Goal: Task Accomplishment & Management: Use online tool/utility

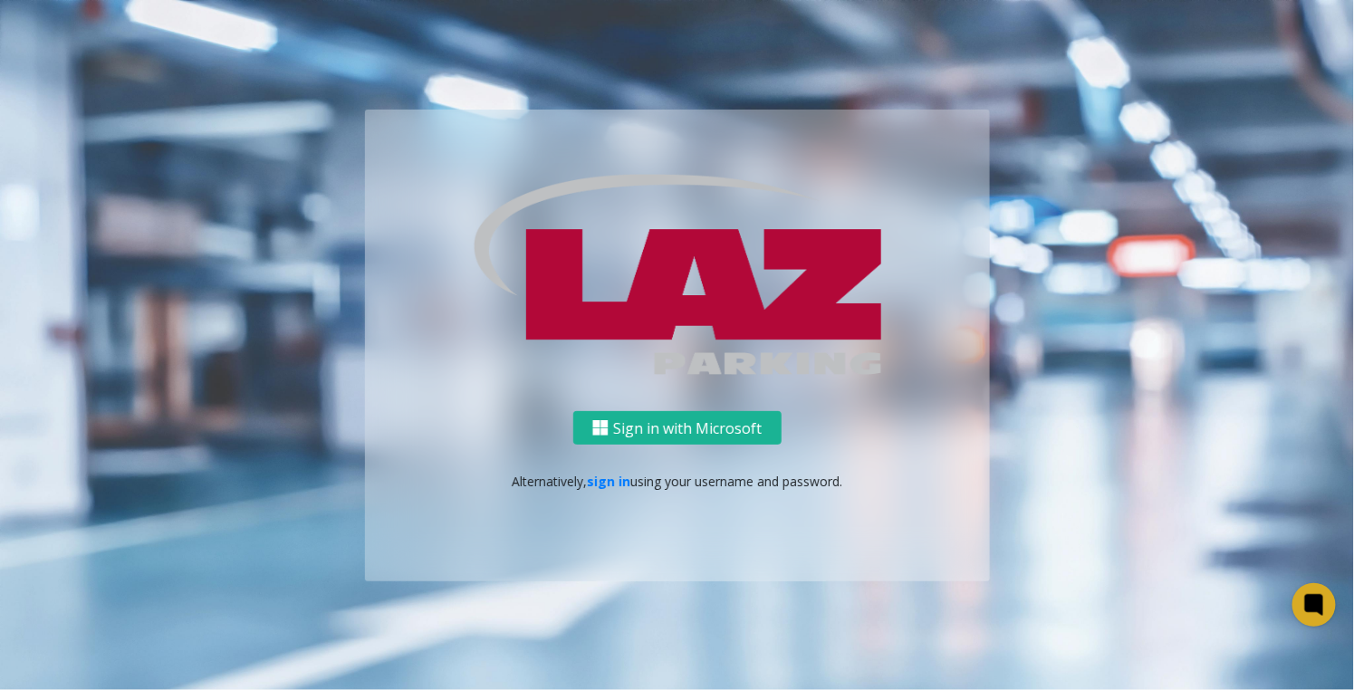
click at [692, 446] on div "Sign in with Microsoft Alternatively, sign in using your username and password." at bounding box center [677, 496] width 625 height 170
click at [690, 435] on button "Sign in with Microsoft" at bounding box center [677, 428] width 208 height 34
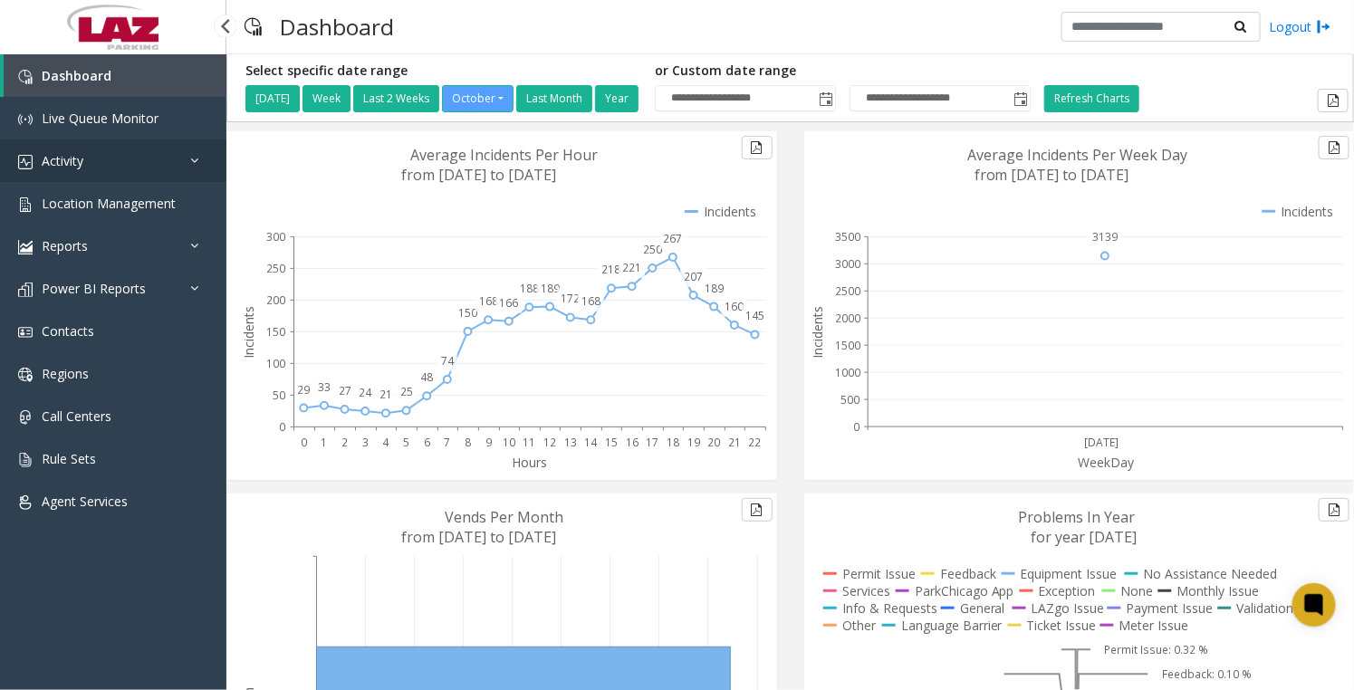
click at [88, 162] on link "Activity" at bounding box center [113, 161] width 226 height 43
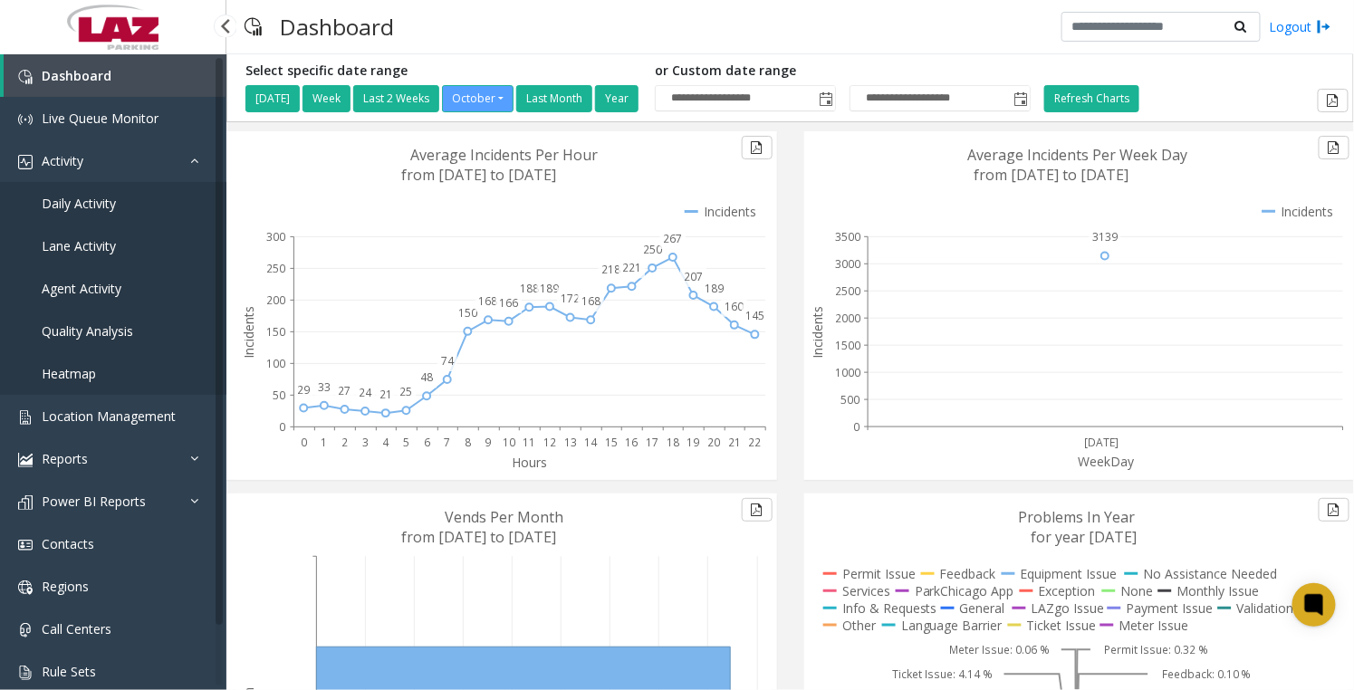
click at [86, 198] on span "Daily Activity" at bounding box center [79, 203] width 74 height 17
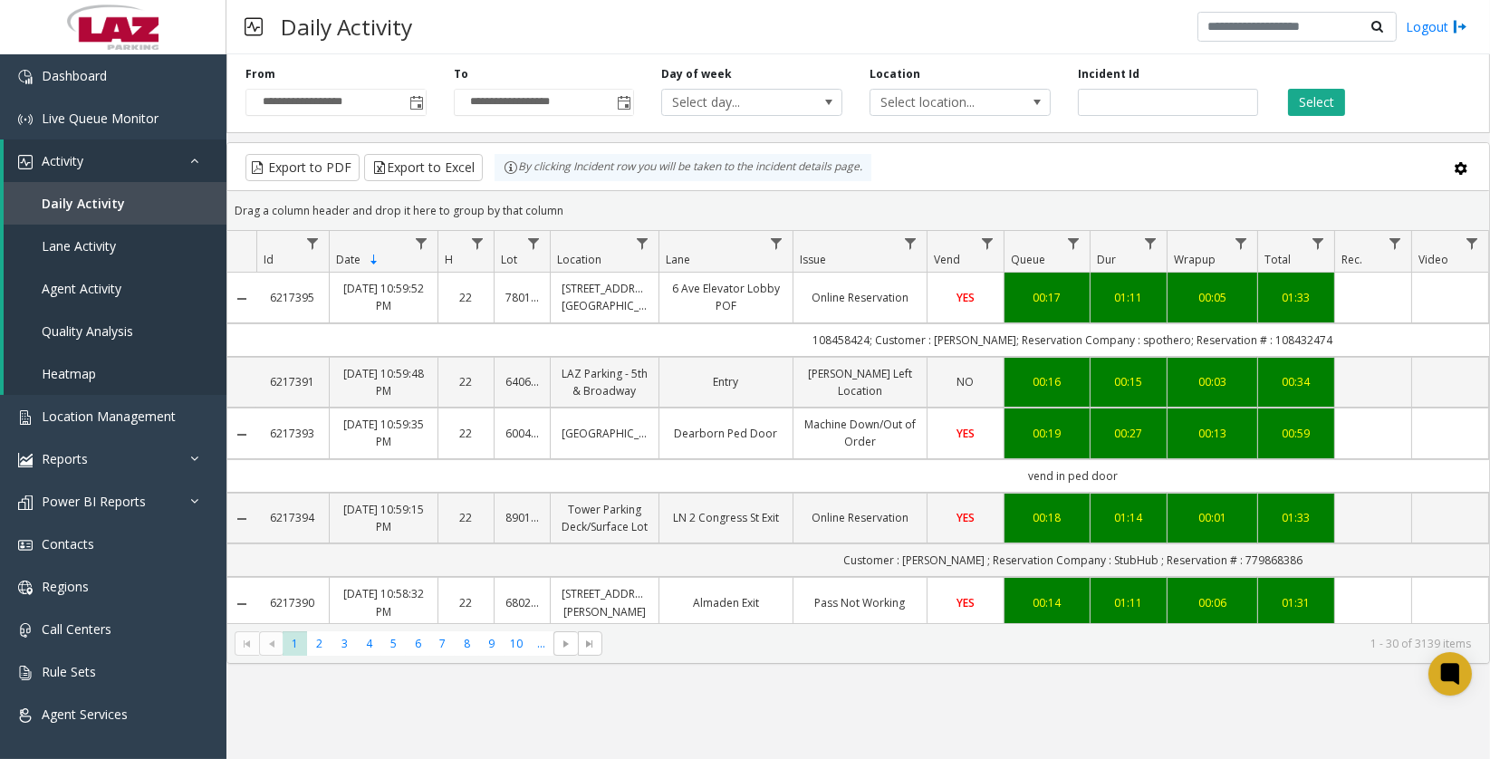
drag, startPoint x: 1086, startPoint y: 5, endPoint x: 1025, endPoint y: 39, distance: 70.6
click at [1026, 39] on div "Daily Activity Logout" at bounding box center [858, 27] width 1264 height 54
click at [416, 102] on span "Toggle popup" at bounding box center [417, 103] width 14 height 14
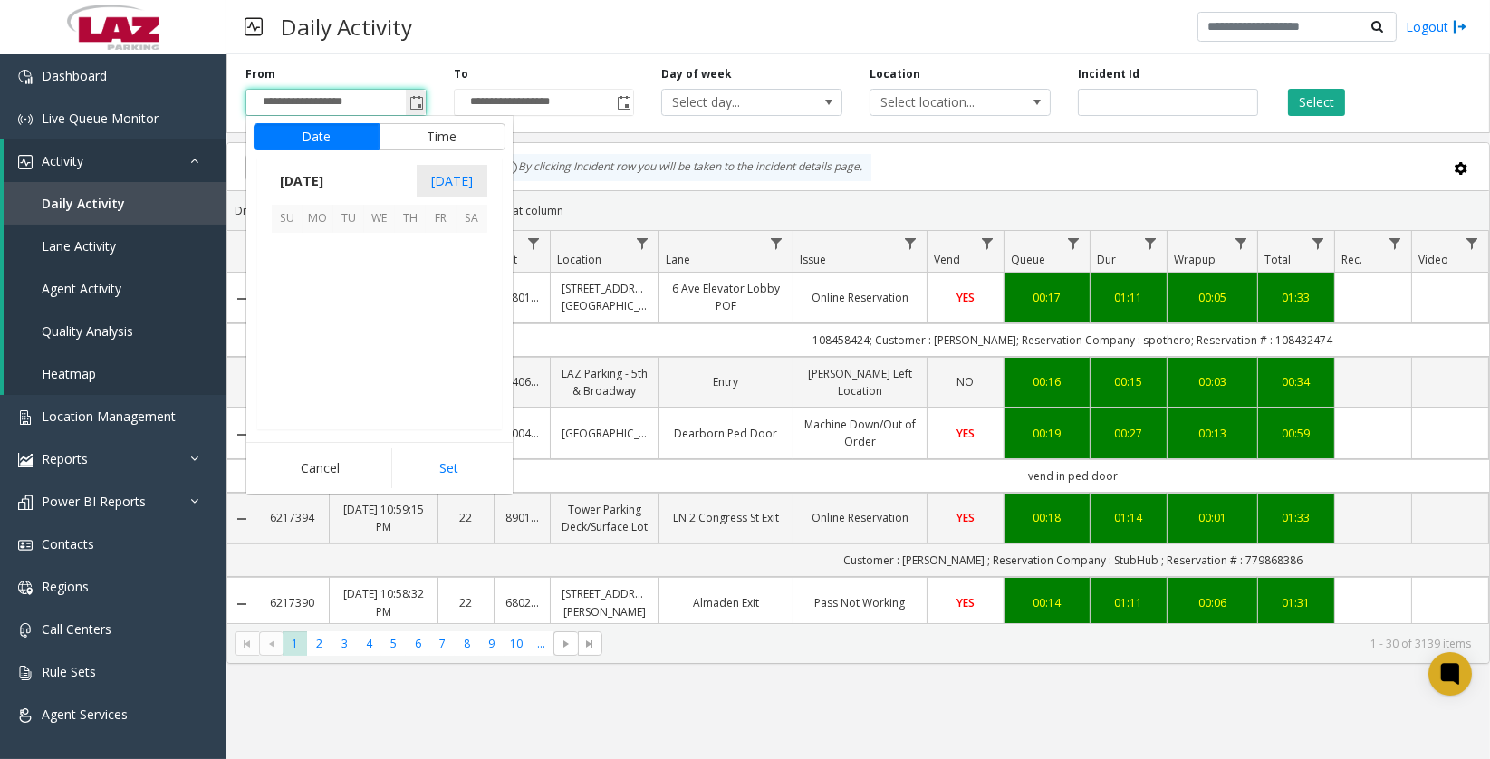
scroll to position [325264, 0]
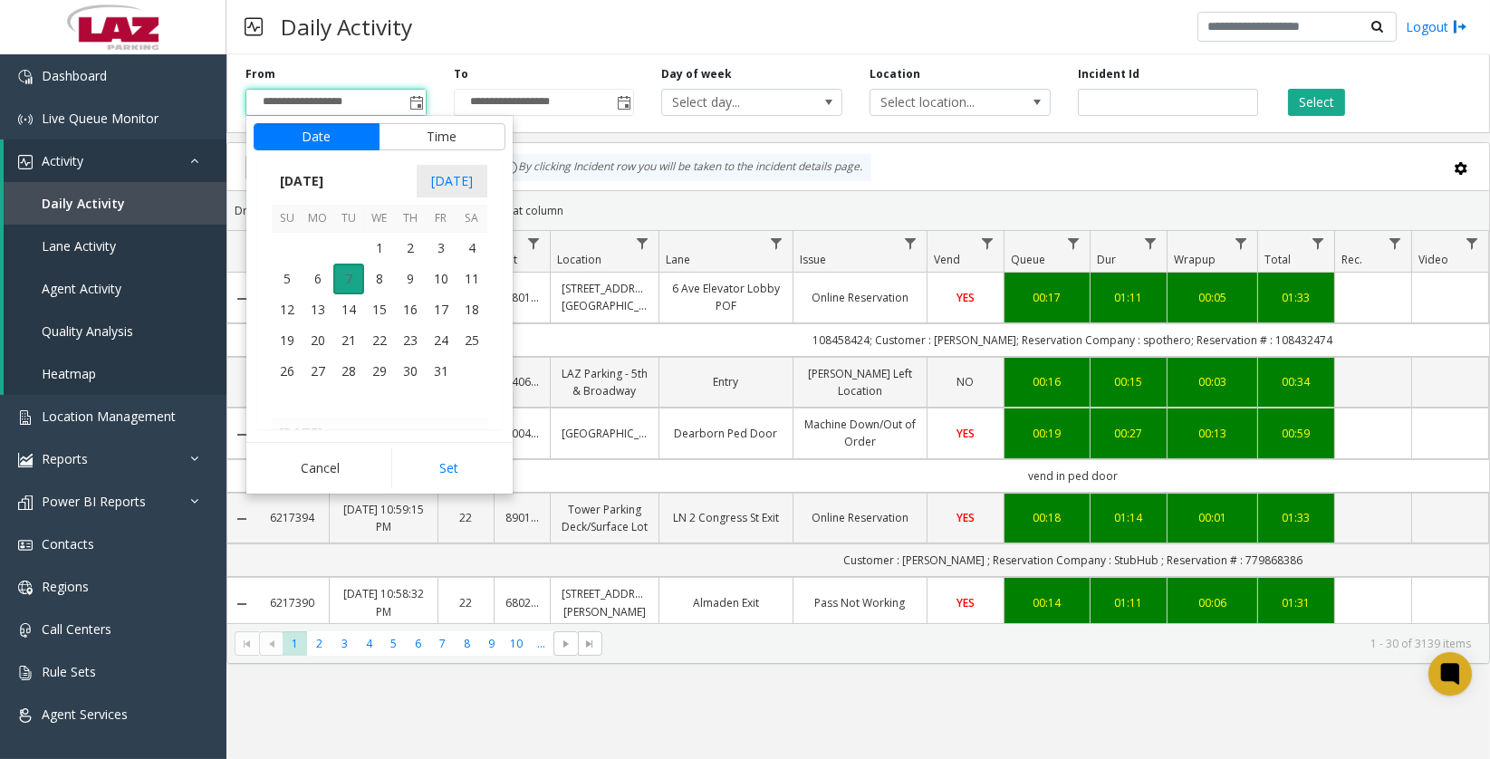
click at [351, 269] on span "7" at bounding box center [348, 279] width 31 height 31
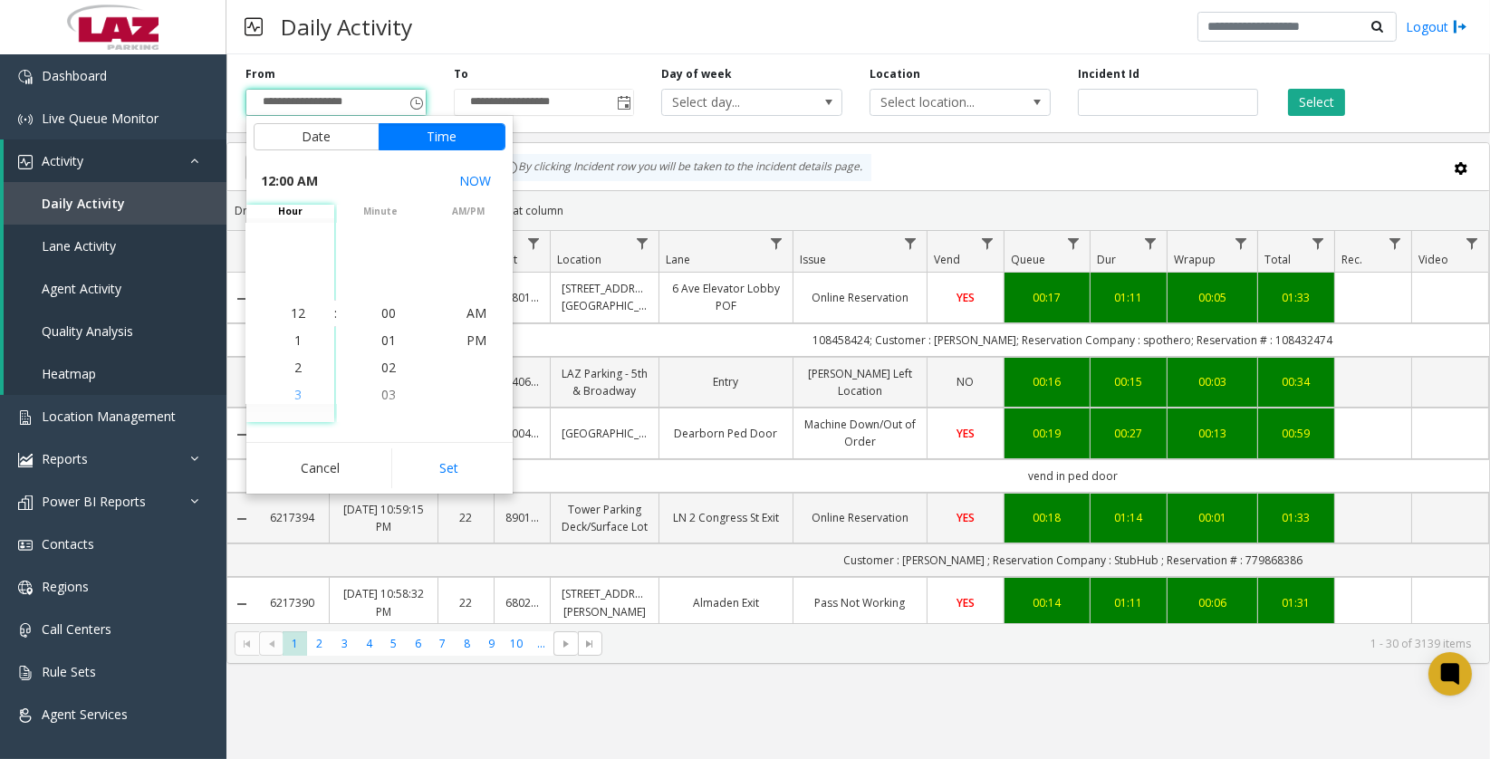
click at [294, 395] on span "3" at bounding box center [297, 394] width 7 height 17
click at [391, 313] on li "00" at bounding box center [388, 313] width 63 height 27
click at [467, 337] on span "PM" at bounding box center [477, 340] width 20 height 17
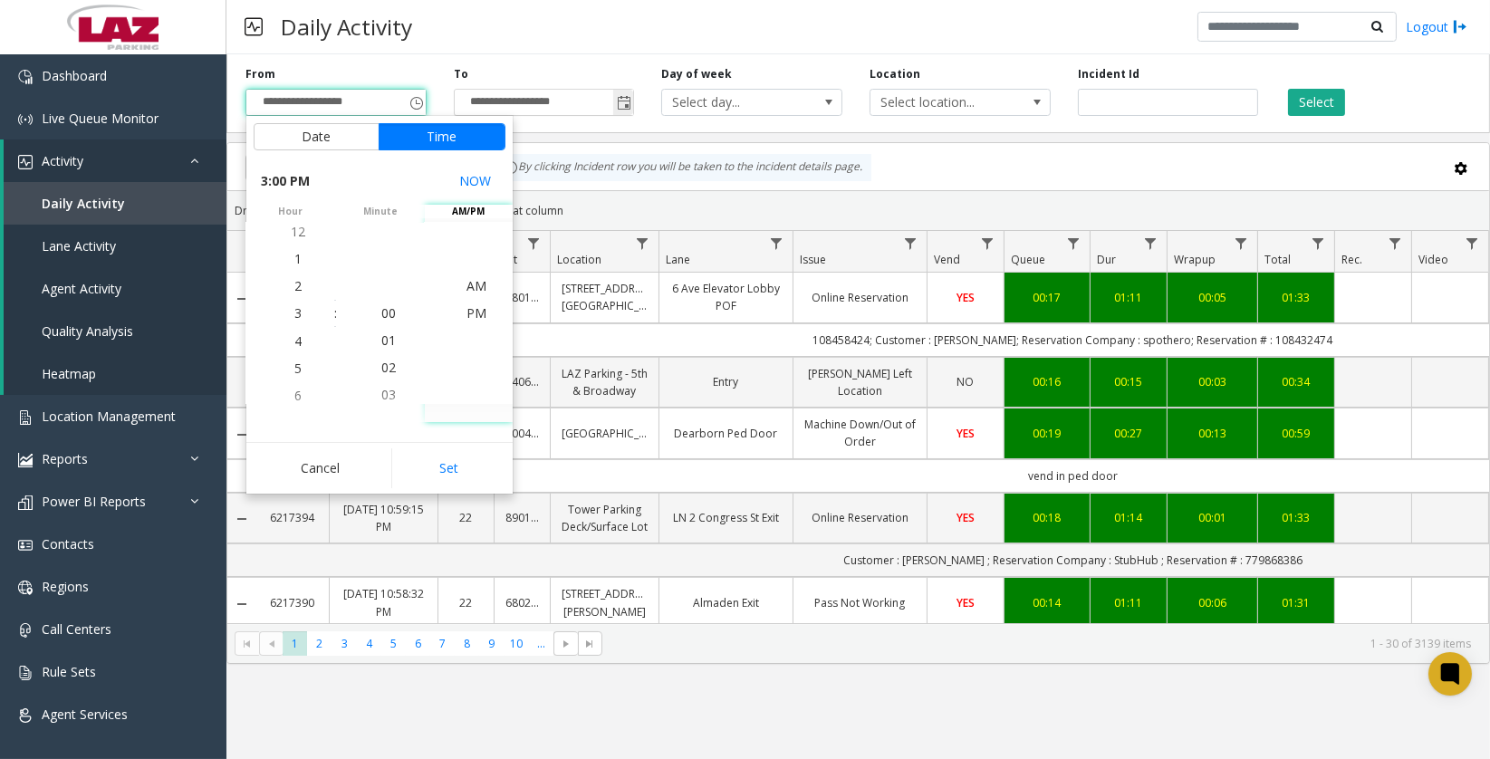
click at [578, 101] on input "**********" at bounding box center [544, 102] width 179 height 25
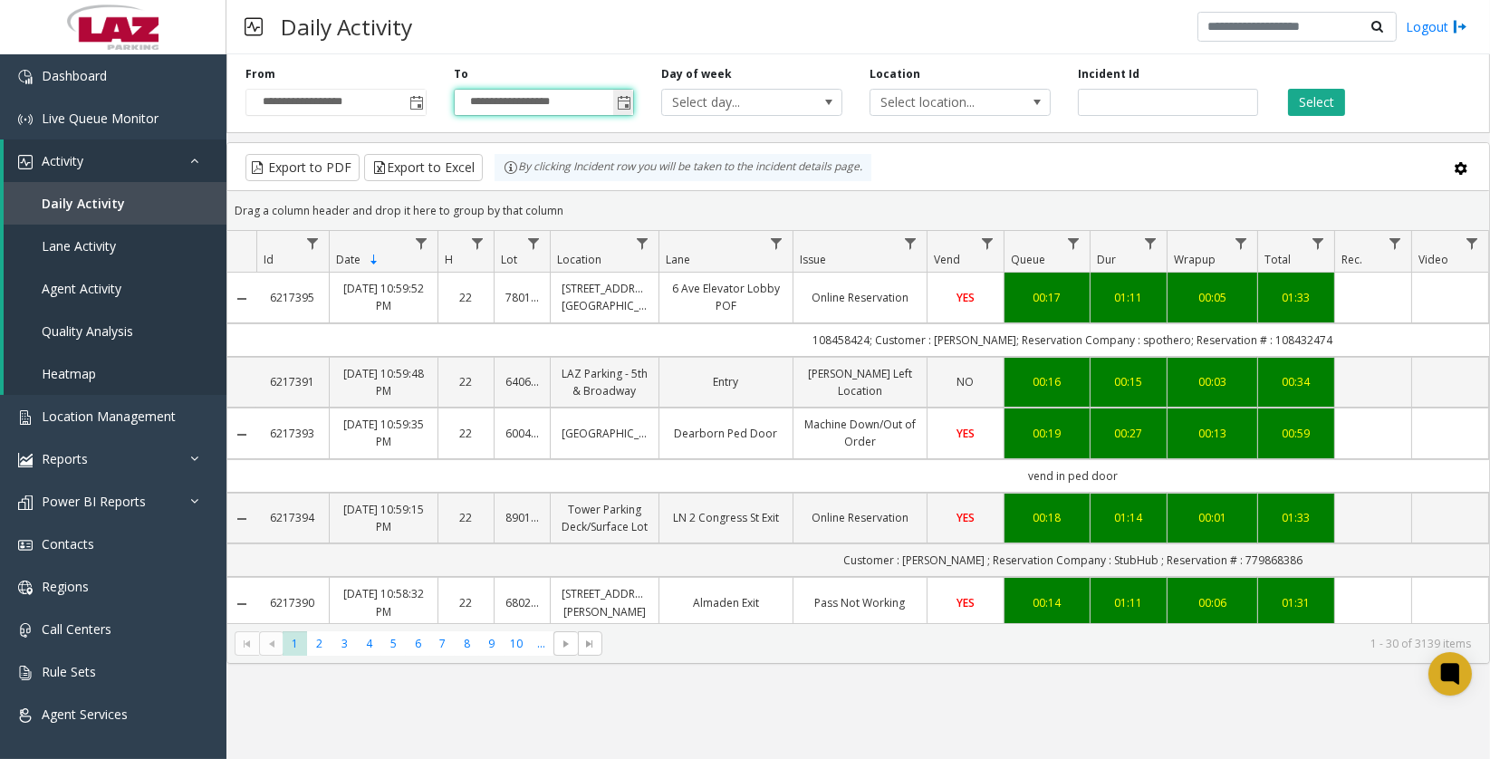
click at [622, 100] on span "Toggle popup" at bounding box center [624, 103] width 14 height 14
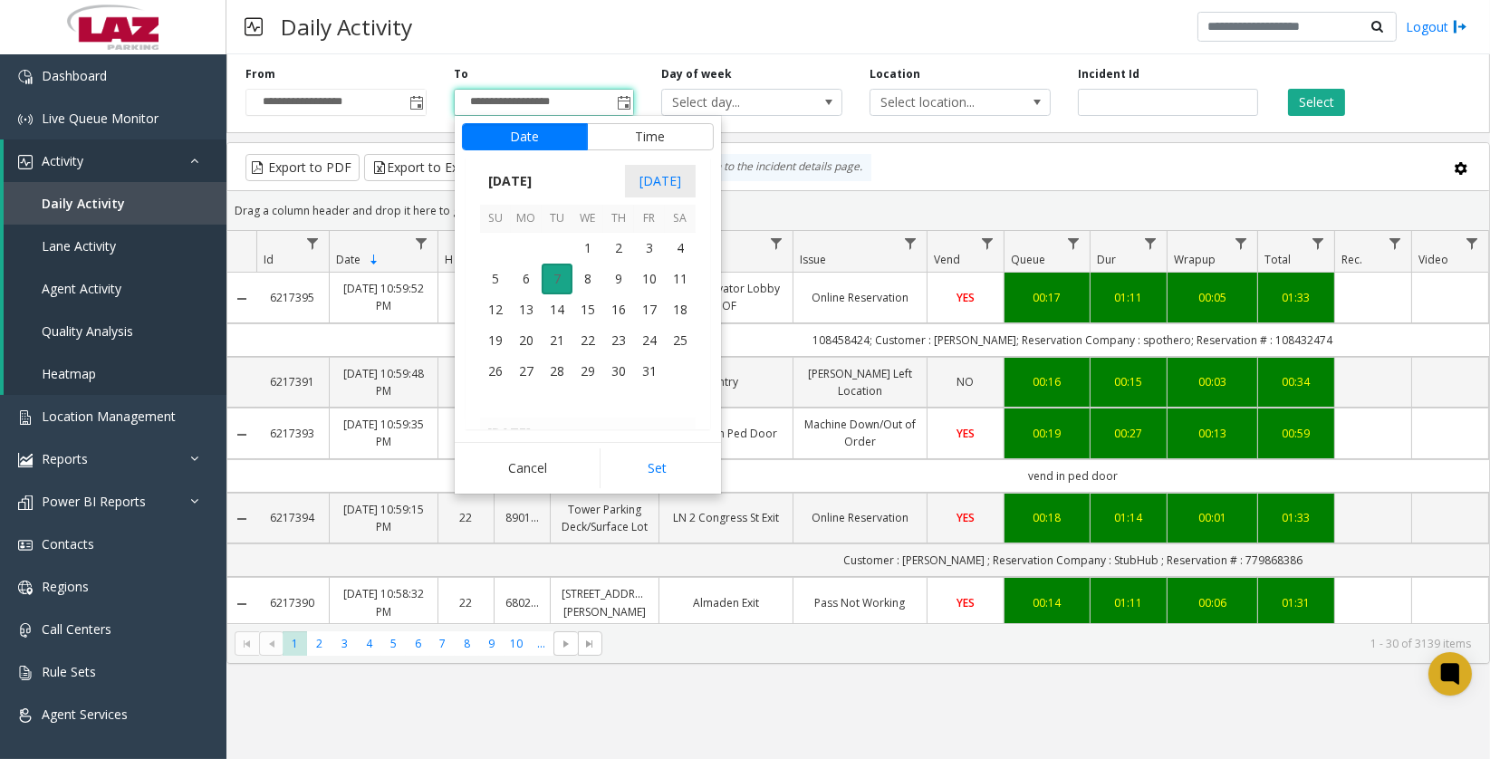
click at [554, 268] on span "7" at bounding box center [557, 279] width 31 height 31
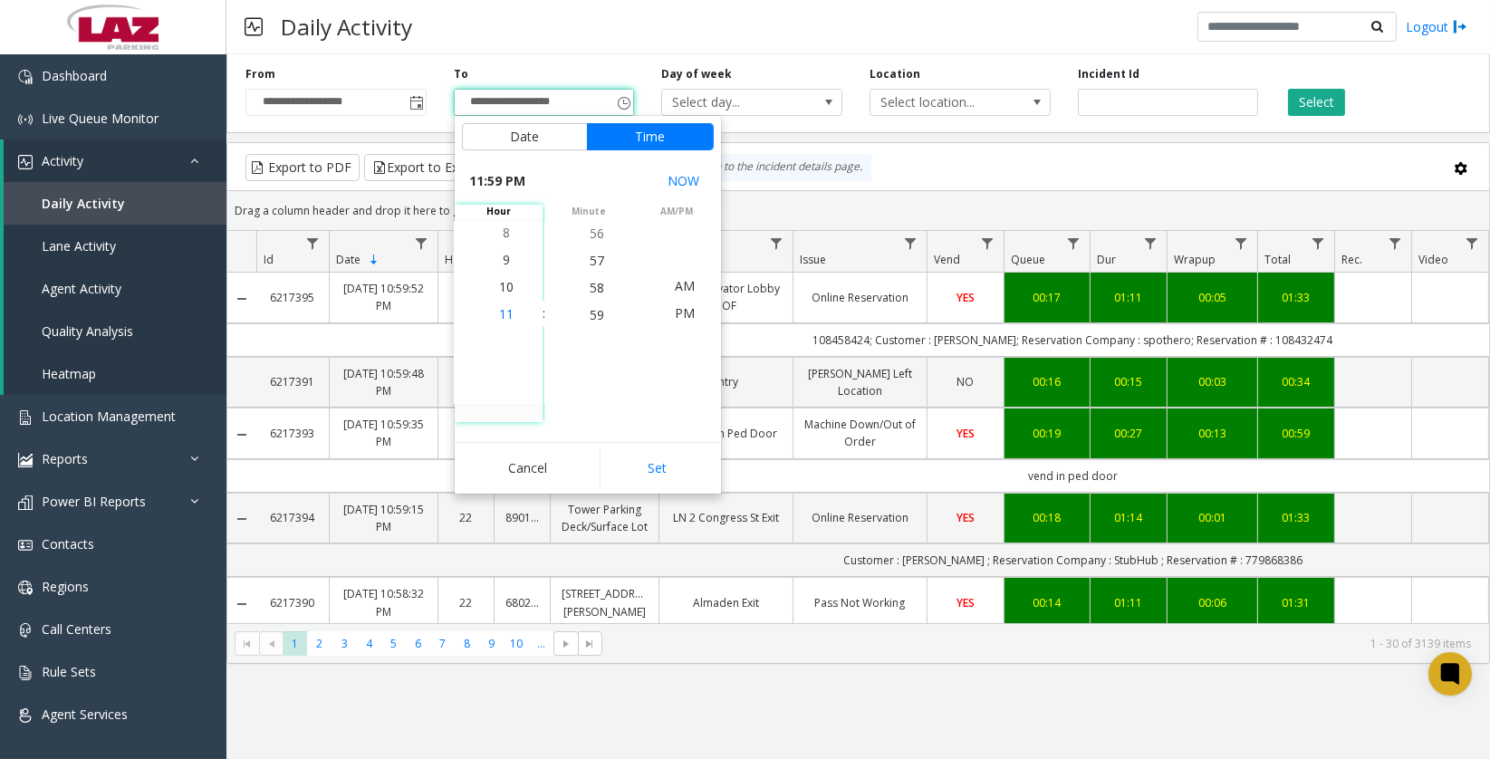
click at [506, 313] on li "11" at bounding box center [506, 314] width 63 height 27
click at [590, 312] on span "00" at bounding box center [597, 312] width 14 height 17
click at [678, 318] on span "PM" at bounding box center [685, 312] width 20 height 17
click at [674, 464] on button "Set" at bounding box center [657, 468] width 114 height 40
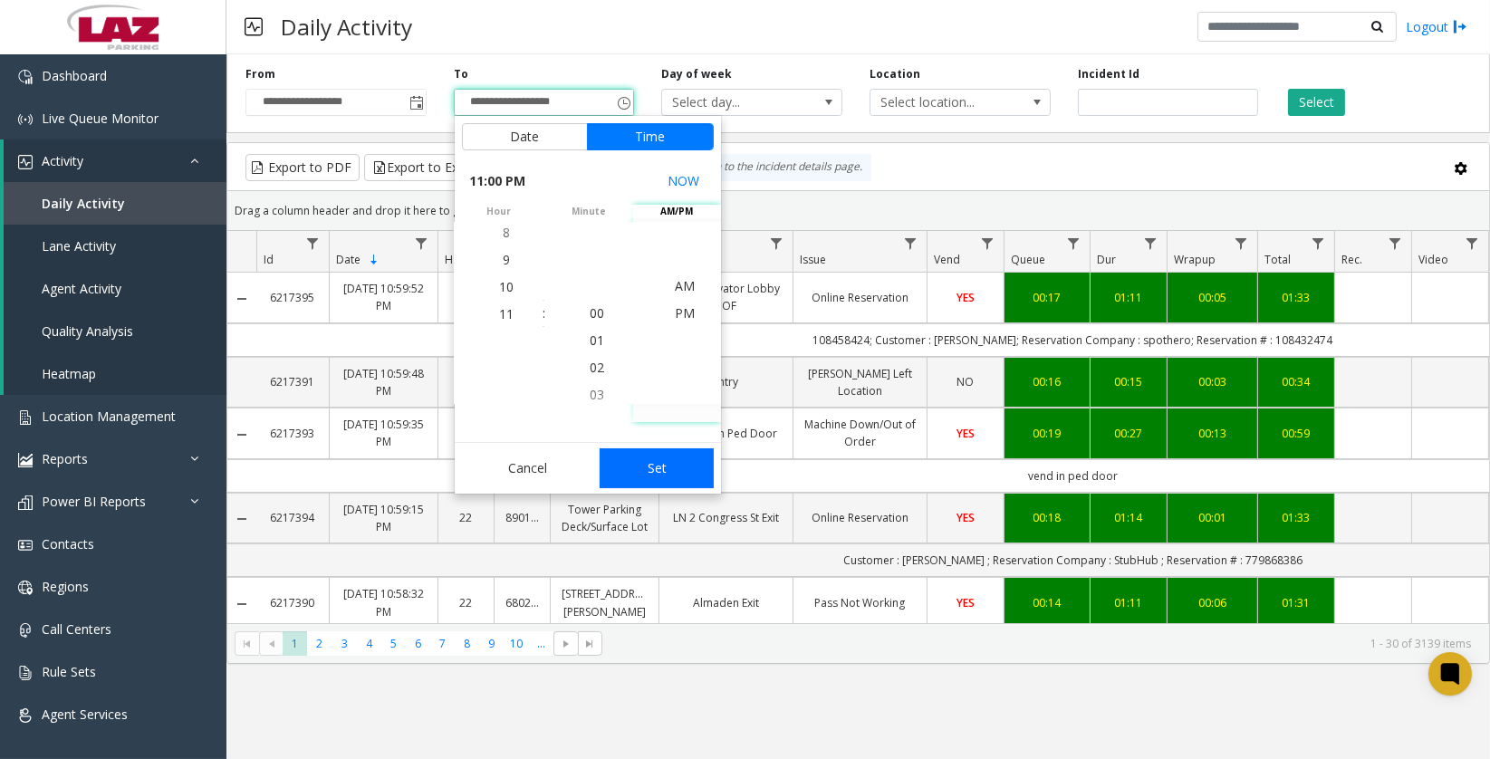
type input "**********"
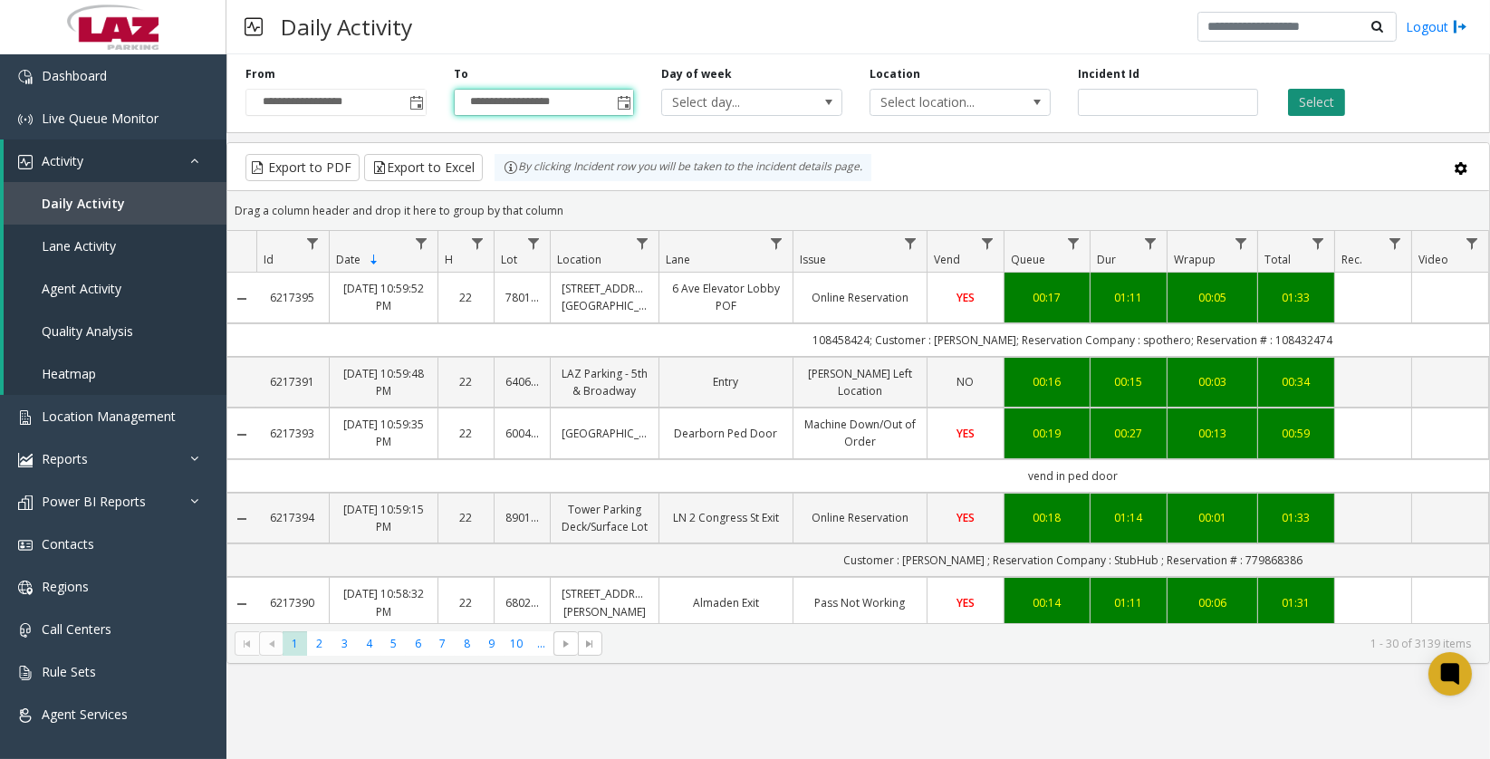
click at [1331, 101] on button "Select" at bounding box center [1316, 102] width 57 height 27
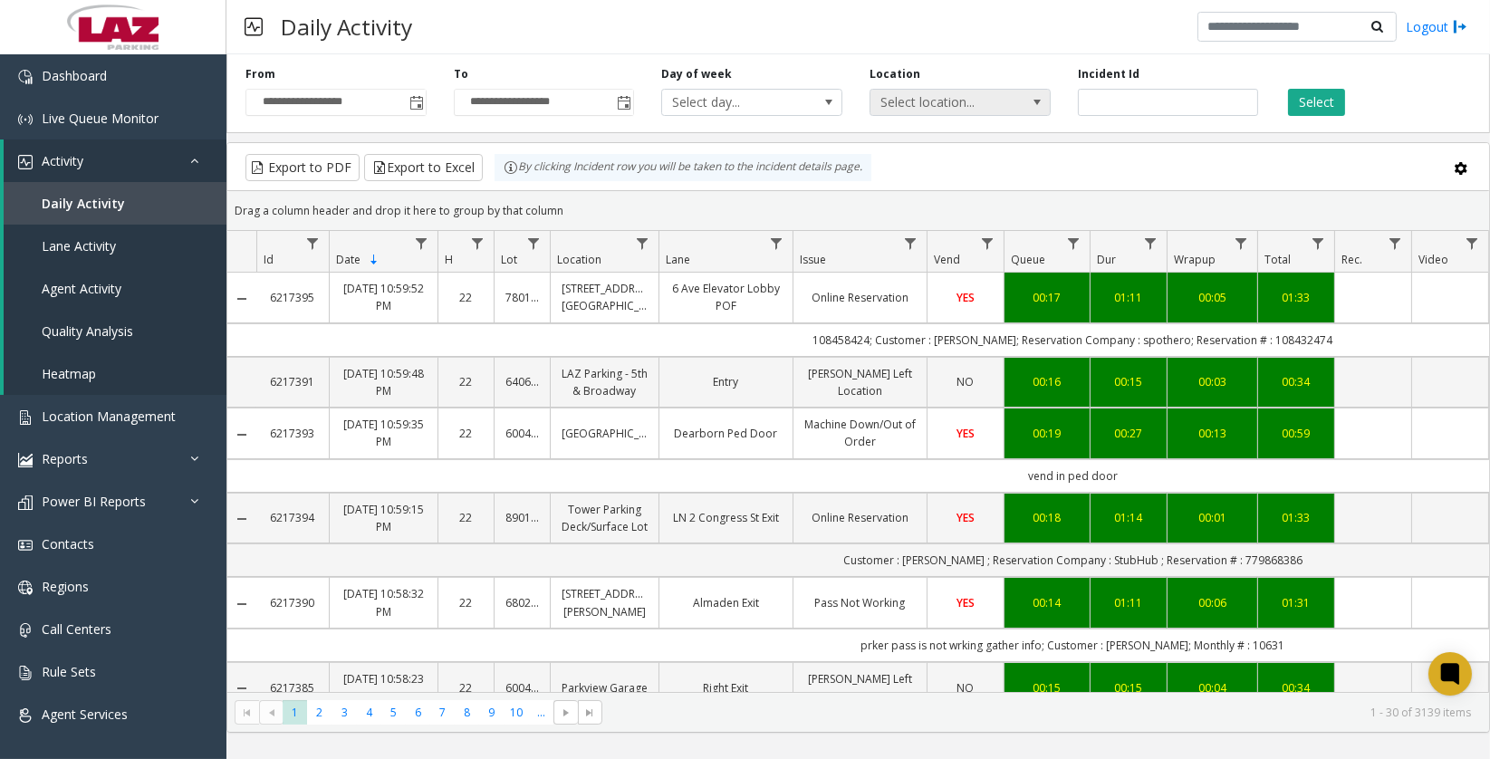
click at [973, 105] on span "Select location..." at bounding box center [942, 102] width 143 height 25
type input "*****"
click at [891, 195] on li "100240 Chicago Meters" at bounding box center [960, 197] width 176 height 24
click at [1314, 107] on button "Select" at bounding box center [1316, 102] width 57 height 27
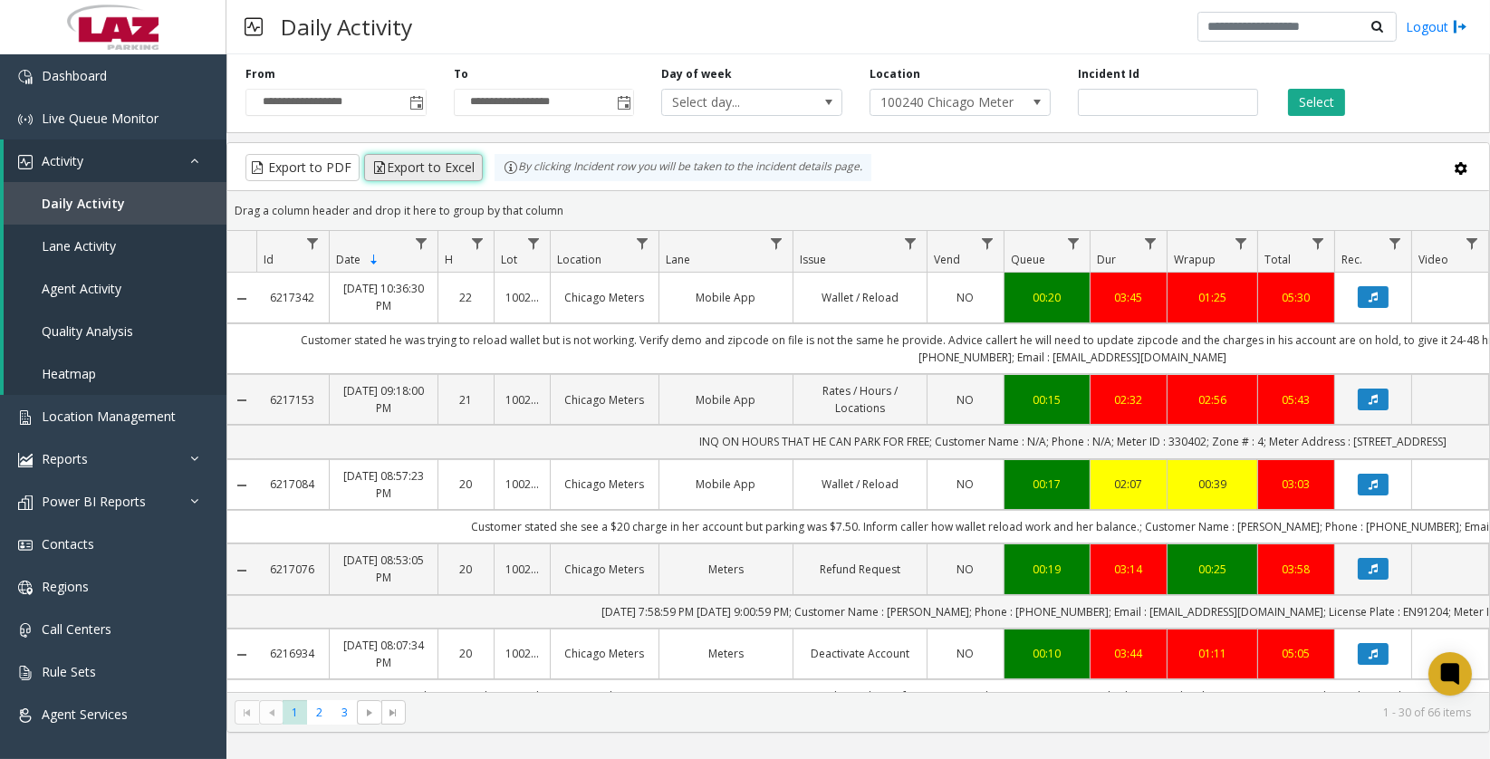
click at [454, 165] on button "Export to Excel" at bounding box center [423, 167] width 119 height 27
click at [119, 112] on span "Live Queue Monitor" at bounding box center [100, 118] width 117 height 17
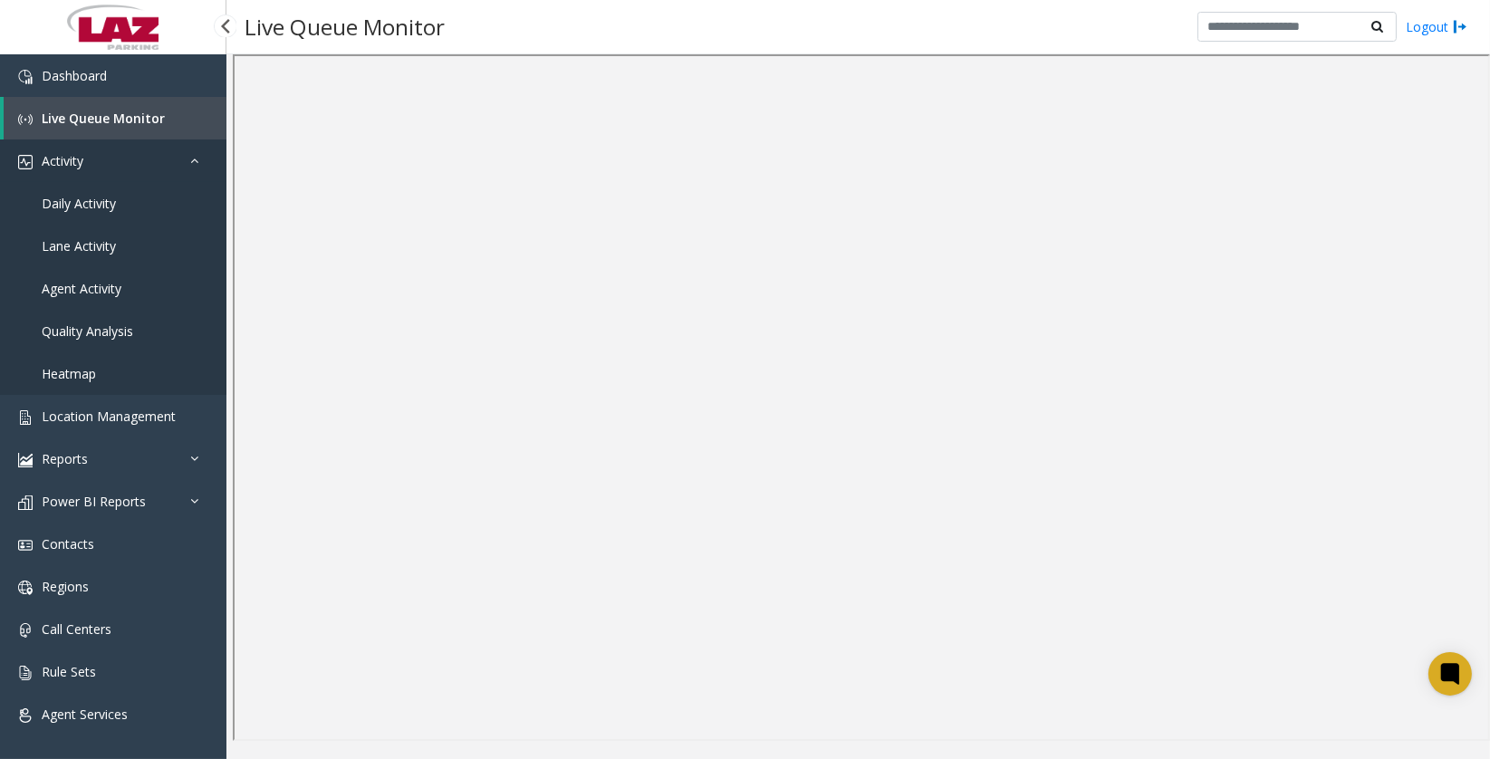
click at [79, 164] on span "Activity" at bounding box center [63, 160] width 42 height 17
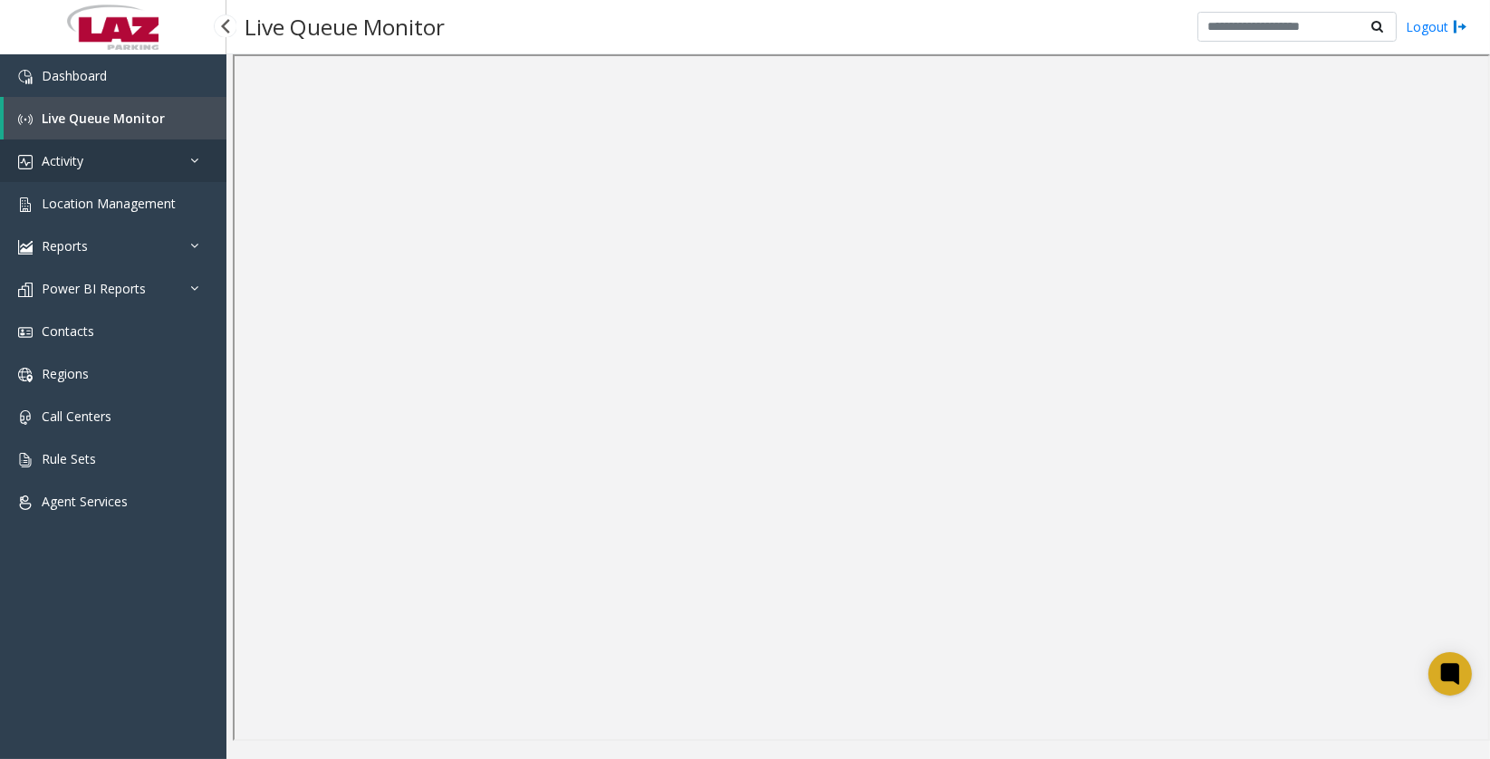
click at [86, 164] on link "Activity" at bounding box center [113, 161] width 226 height 43
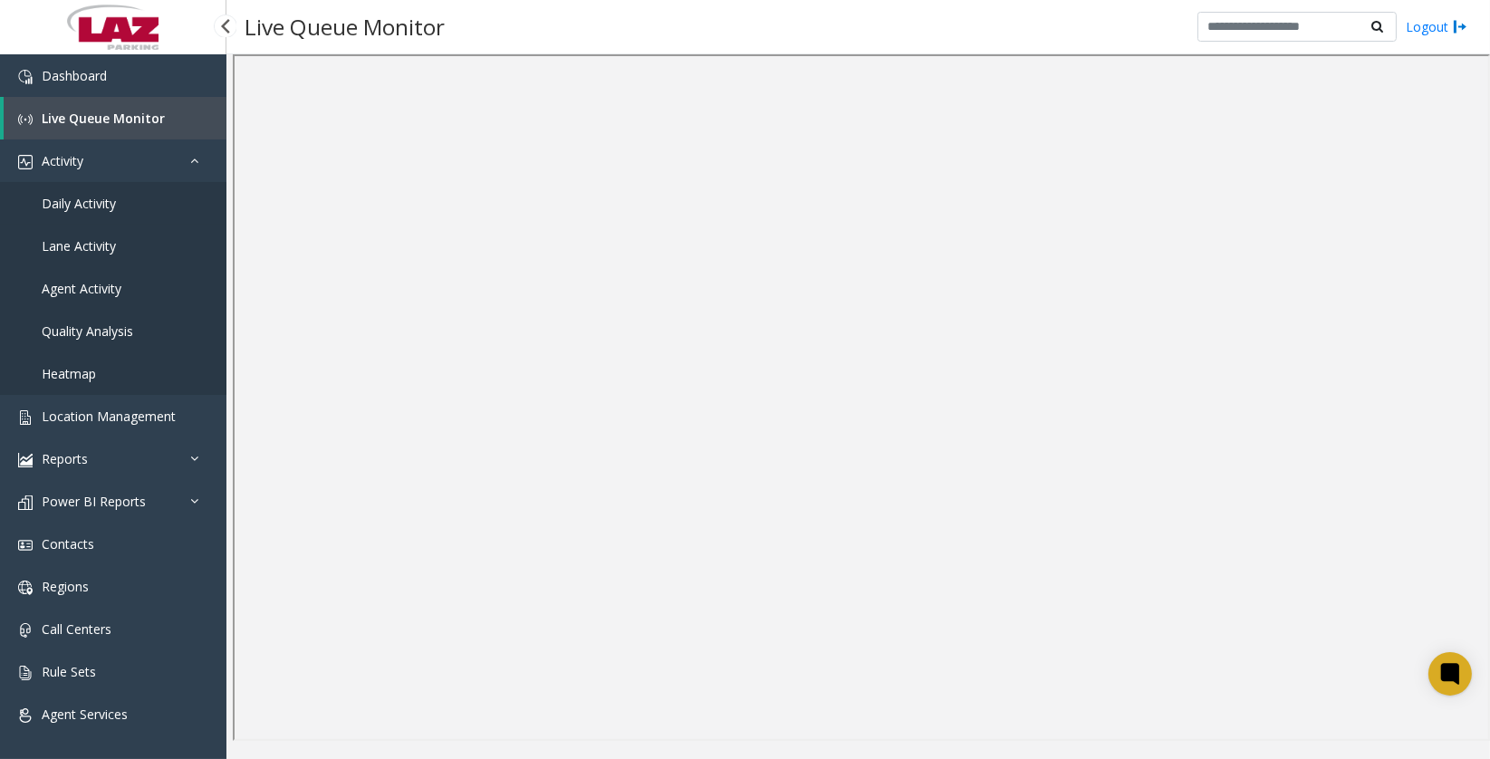
click at [96, 203] on span "Daily Activity" at bounding box center [79, 203] width 74 height 17
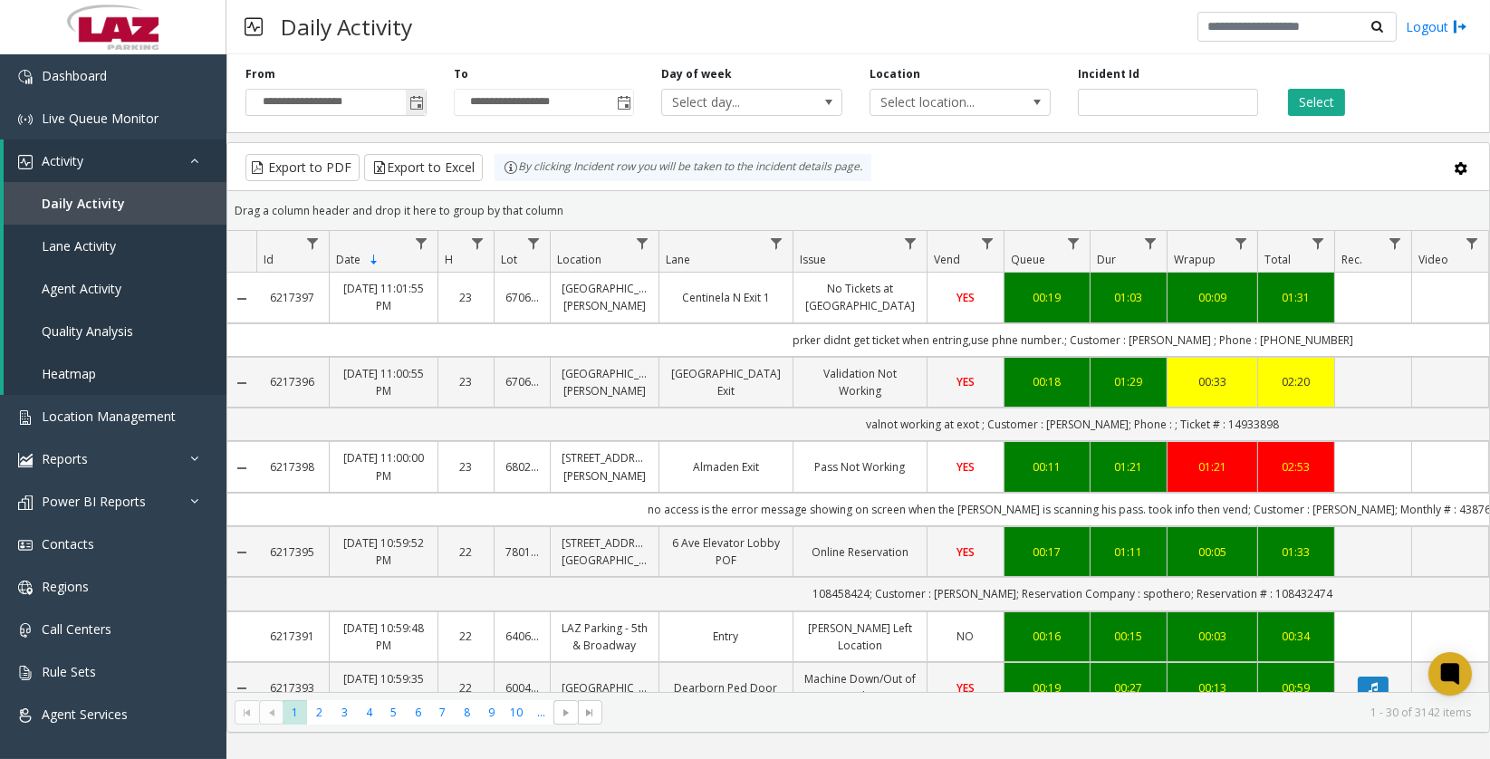
click at [412, 101] on span "Toggle popup" at bounding box center [417, 103] width 14 height 14
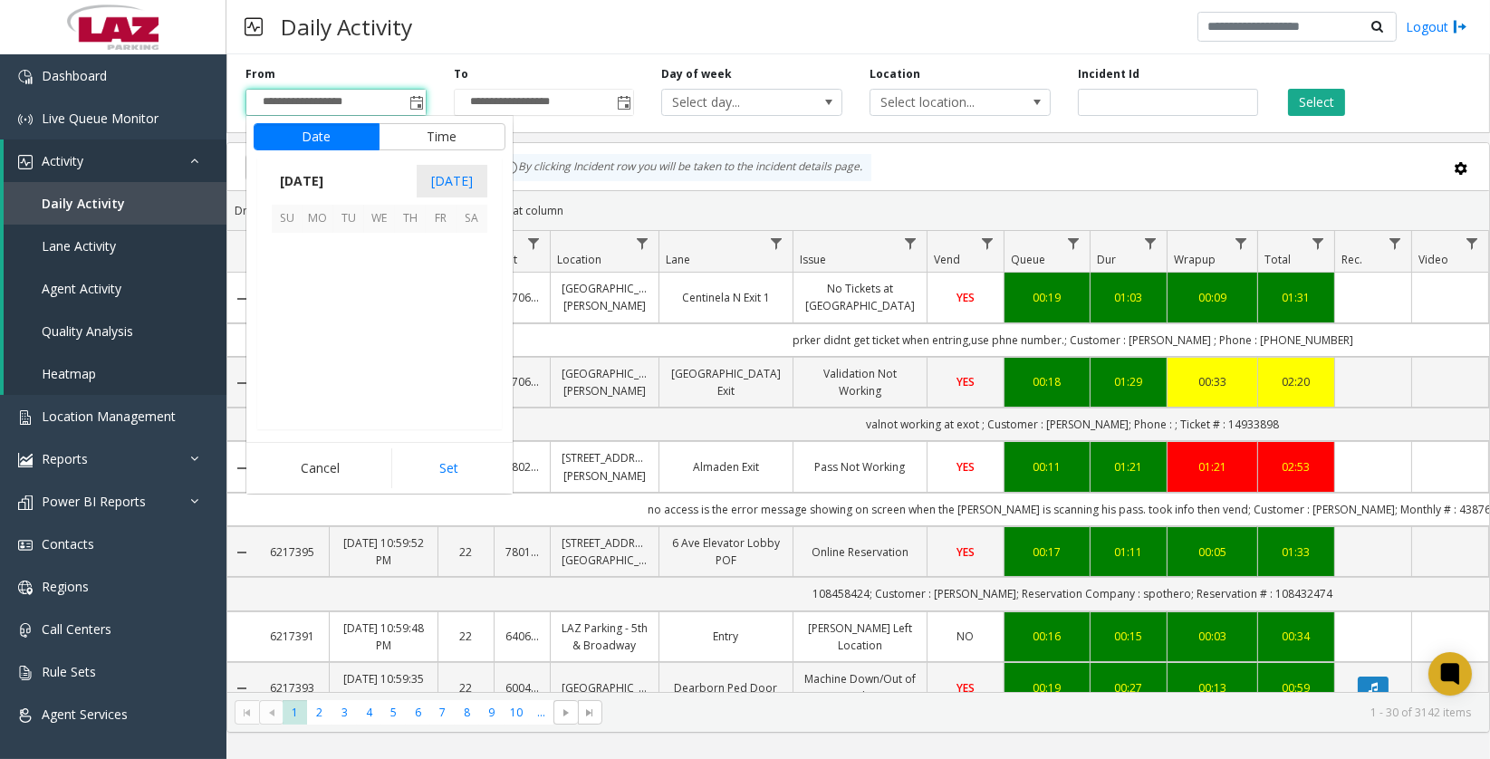
scroll to position [325264, 0]
click at [348, 279] on span "7" at bounding box center [348, 279] width 31 height 31
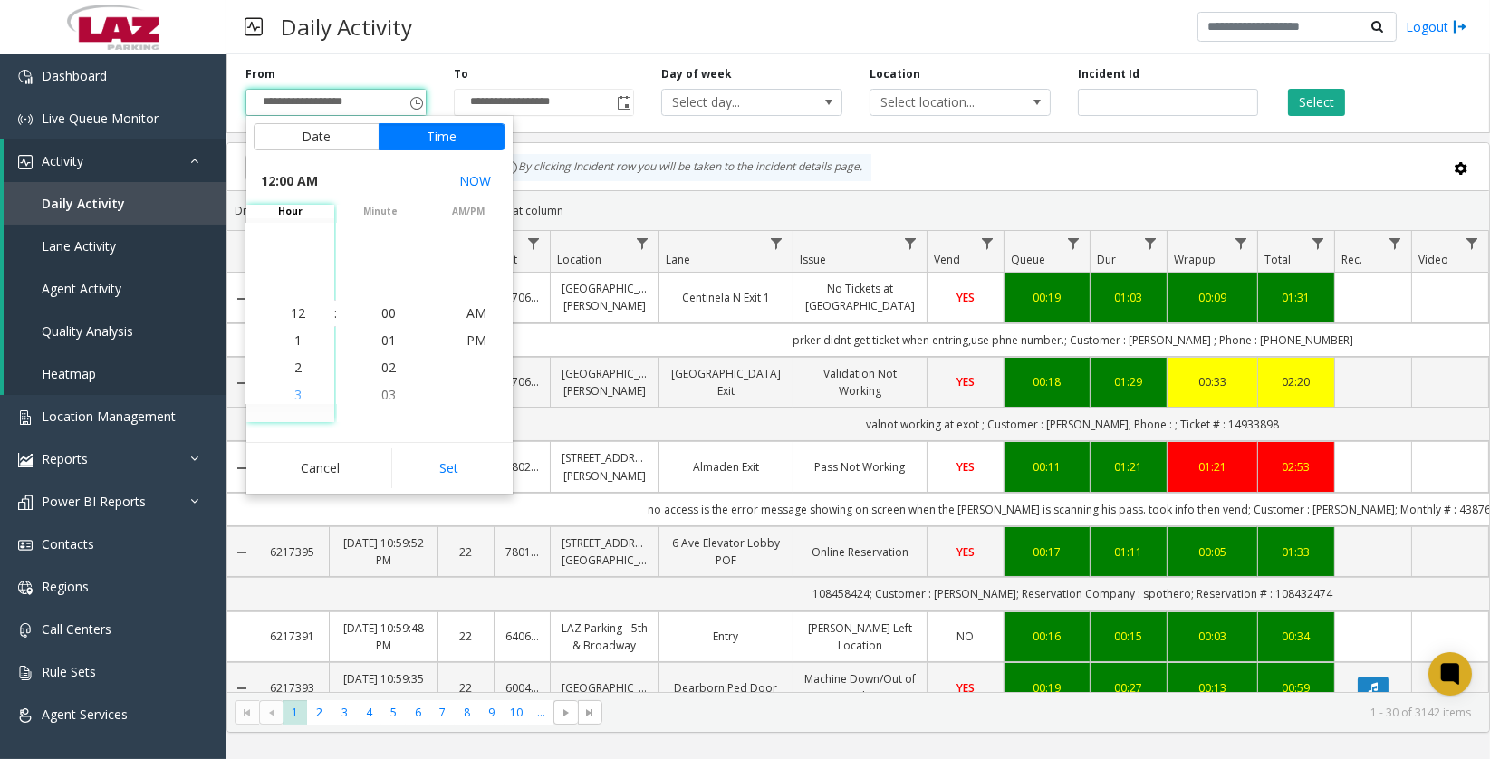
click at [294, 390] on span "3" at bounding box center [297, 394] width 7 height 17
click at [382, 313] on span "00" at bounding box center [388, 312] width 14 height 17
click at [468, 342] on span "PM" at bounding box center [477, 340] width 20 height 17
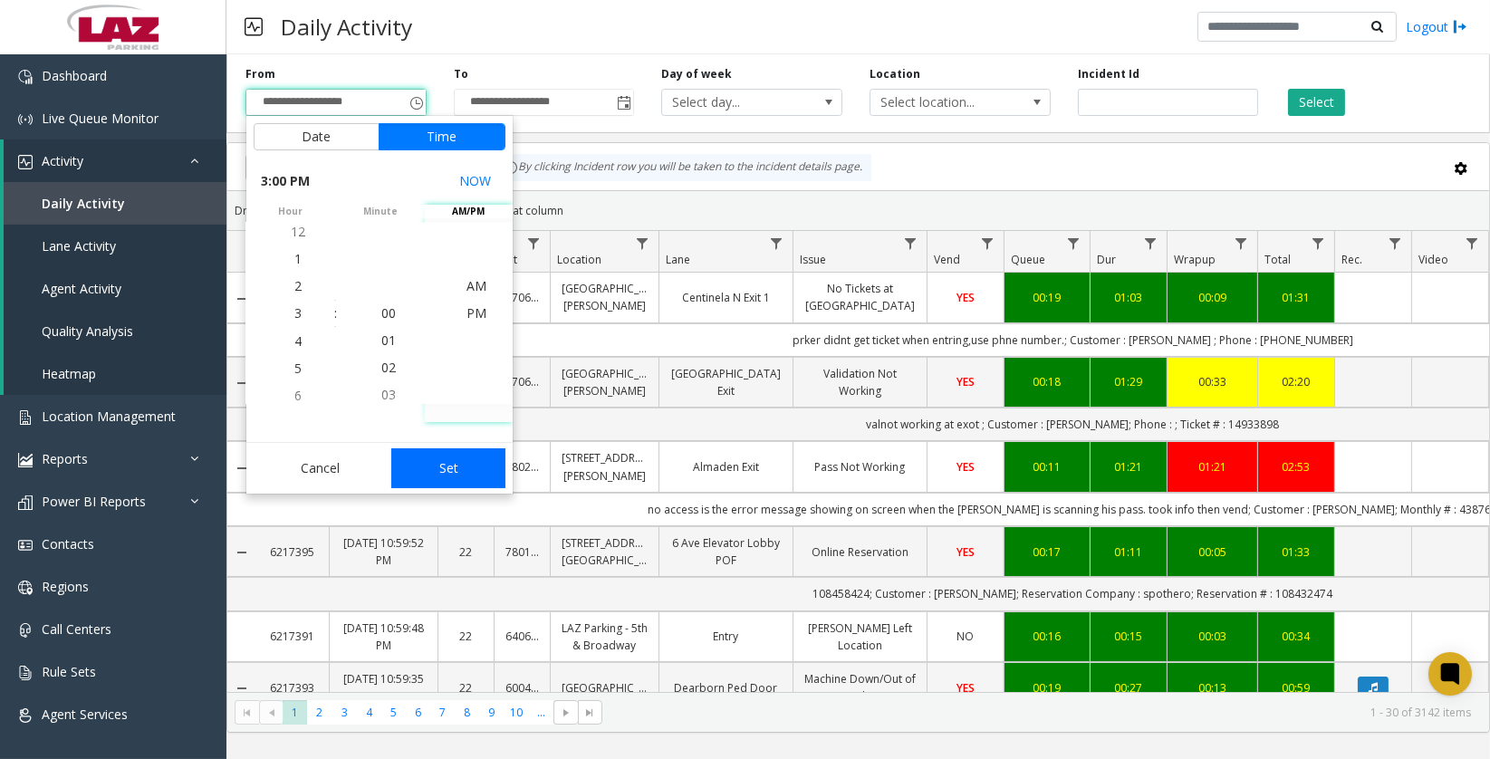
click at [467, 468] on button "Set" at bounding box center [448, 468] width 114 height 40
type input "**********"
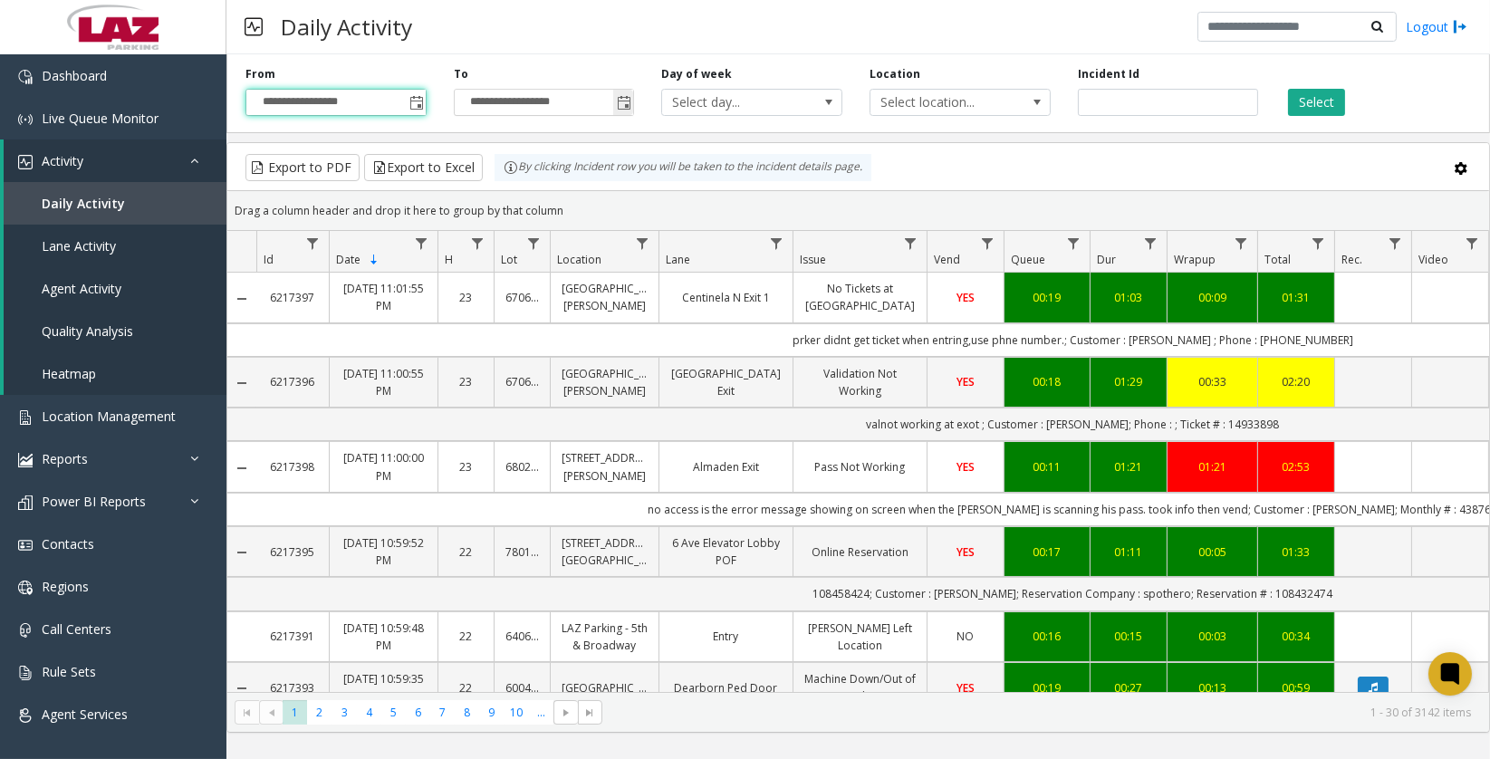
click at [626, 107] on span "Toggle popup" at bounding box center [624, 103] width 14 height 14
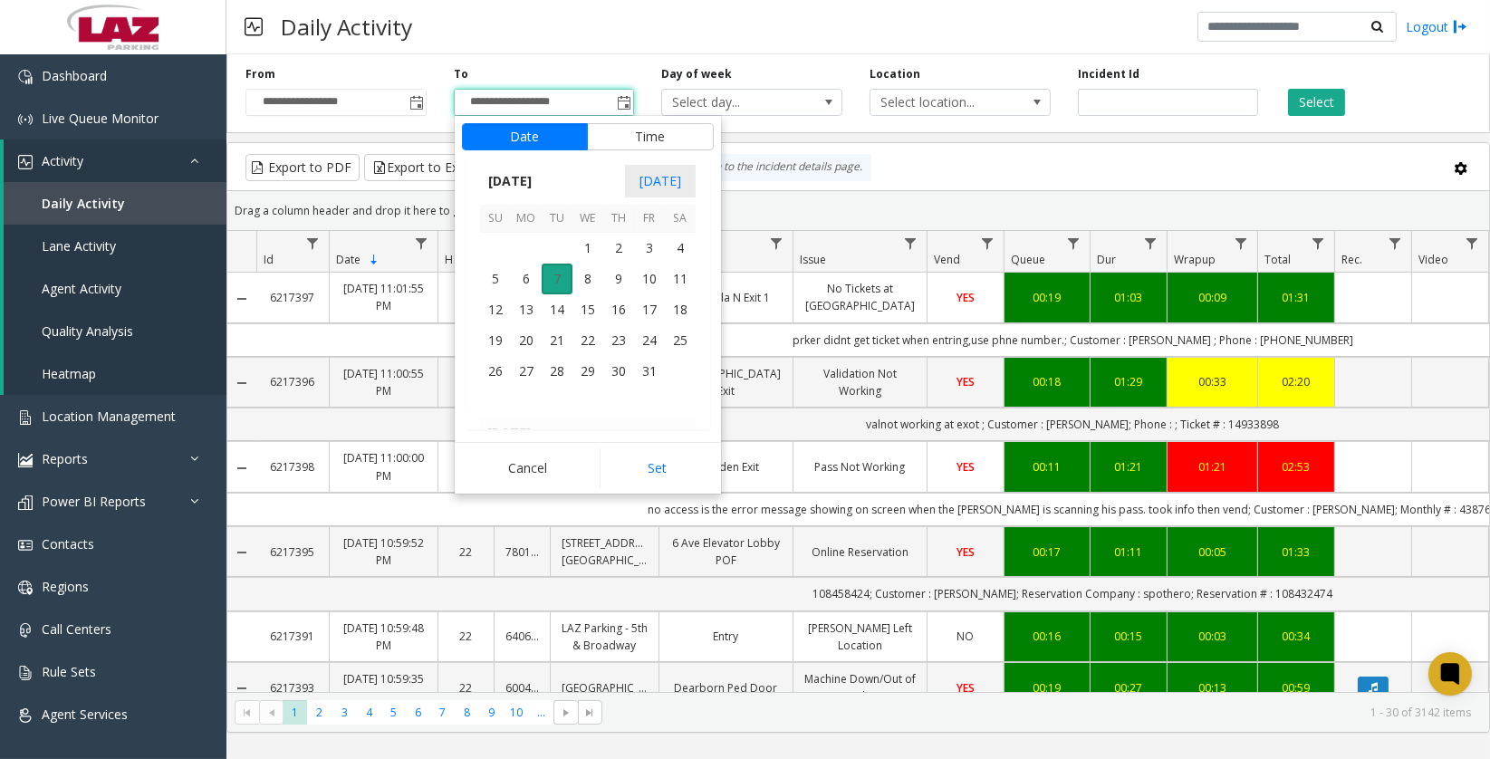
click at [558, 281] on span "7" at bounding box center [557, 279] width 31 height 31
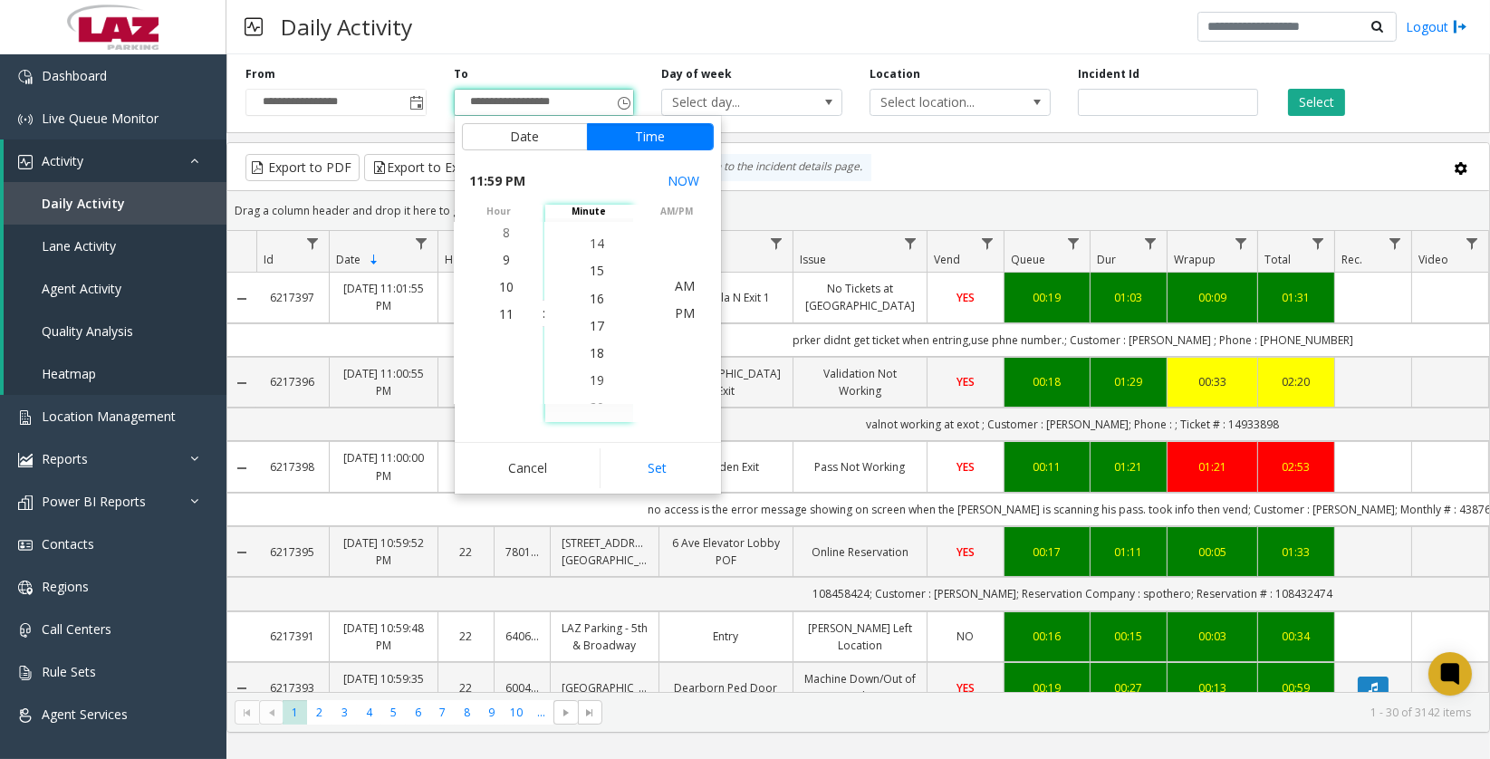
scroll to position [0, 0]
click at [594, 319] on span "00" at bounding box center [597, 312] width 14 height 17
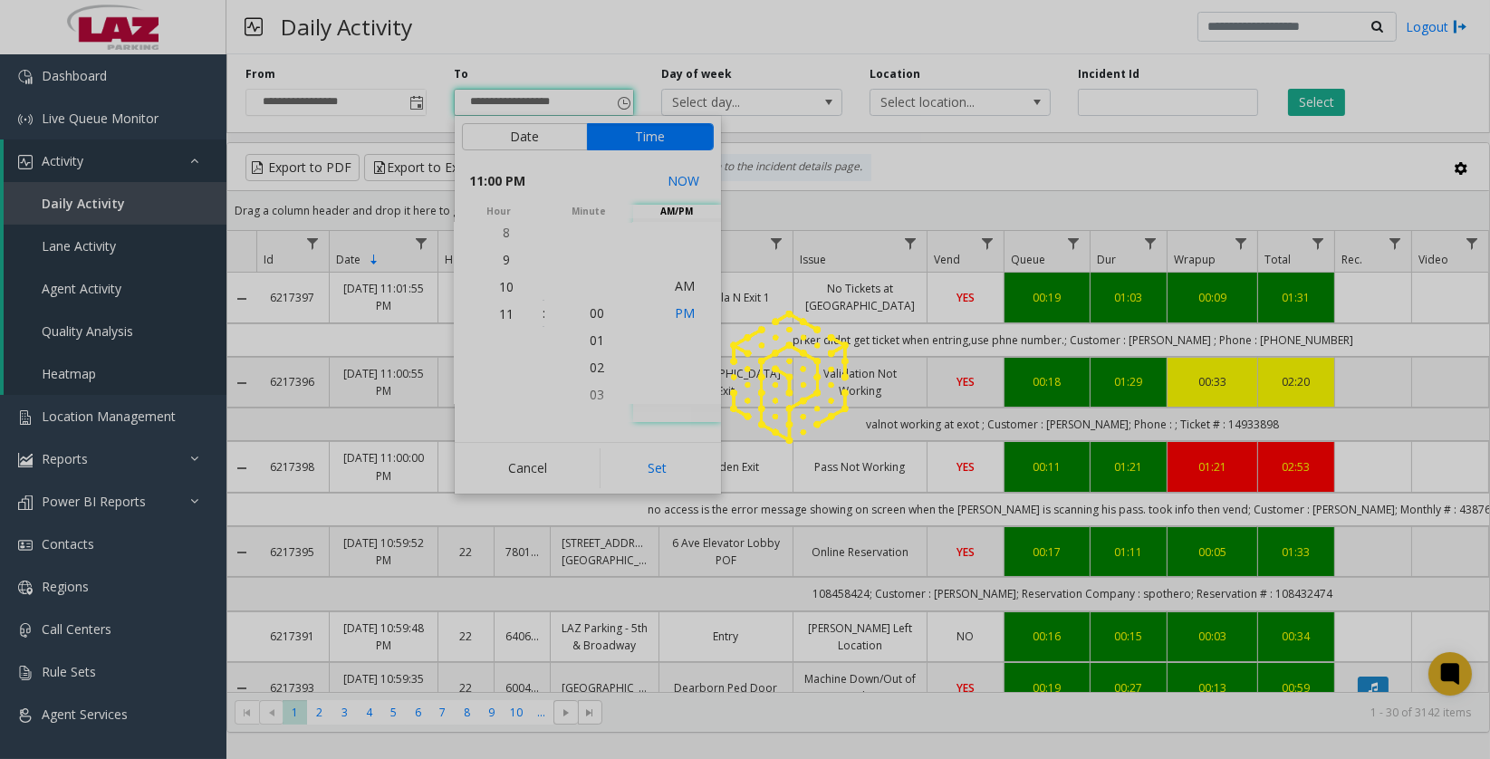
click at [682, 311] on span "PM" at bounding box center [685, 312] width 20 height 17
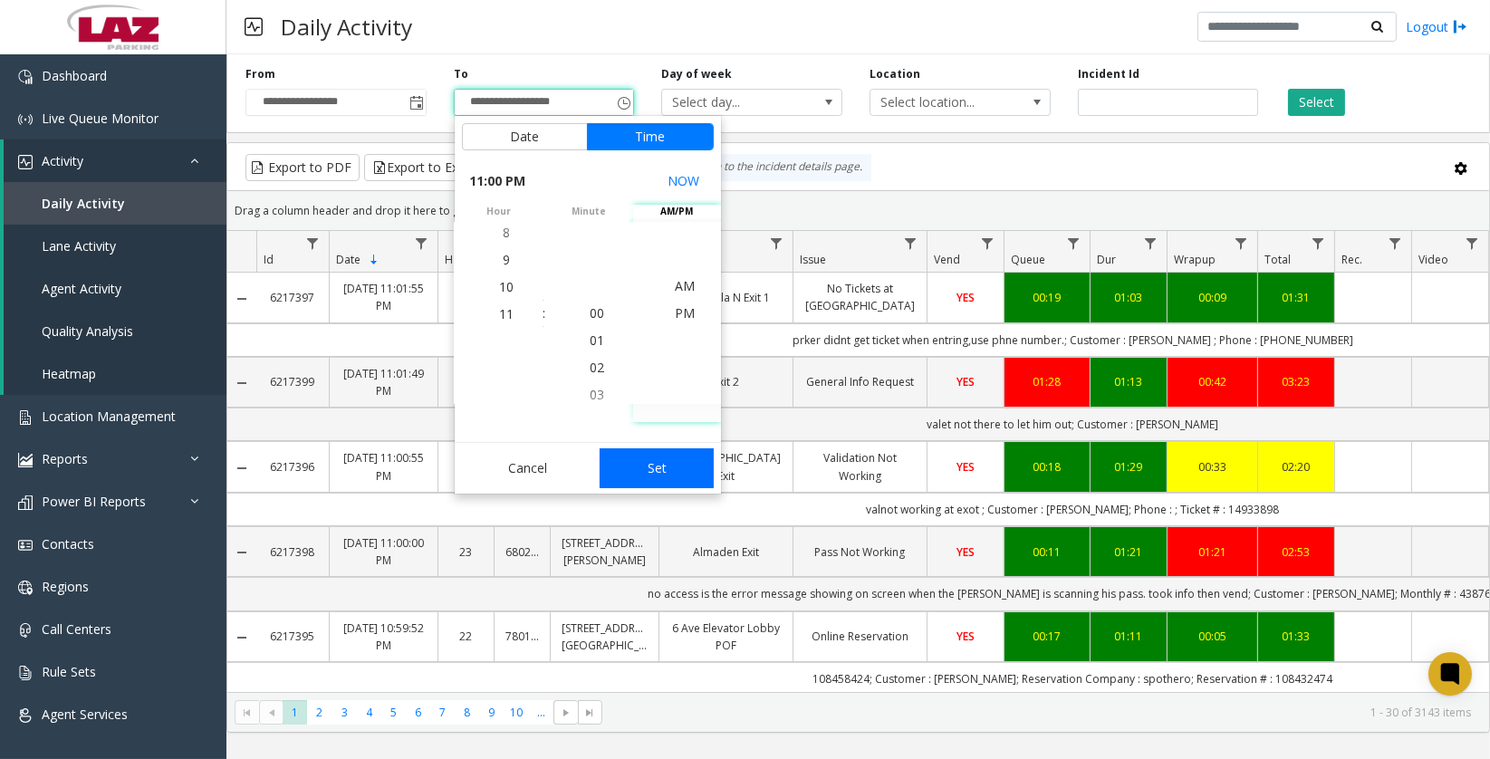
click at [665, 466] on button "Set" at bounding box center [657, 468] width 114 height 40
type input "**********"
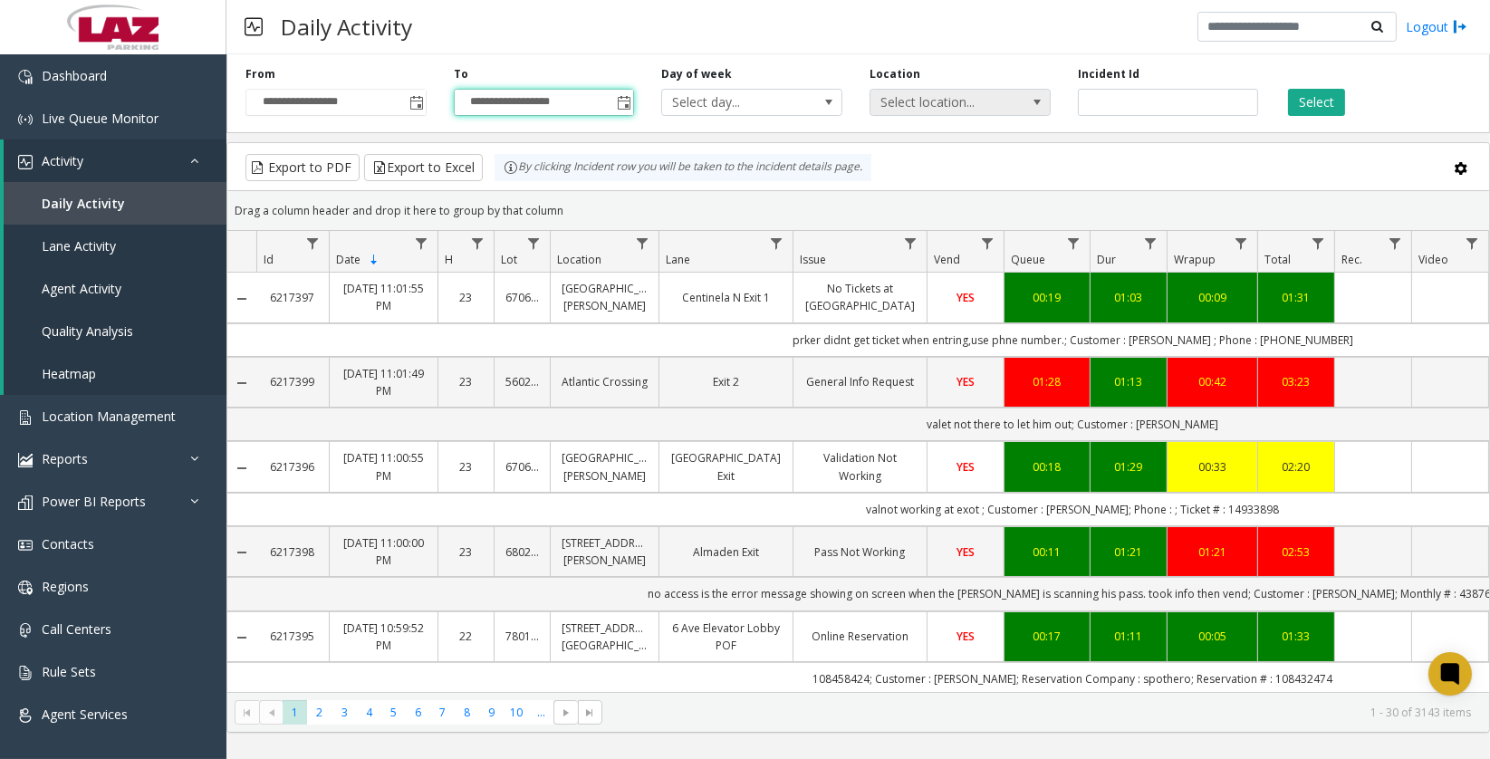
click at [985, 101] on span "Select location..." at bounding box center [942, 102] width 143 height 25
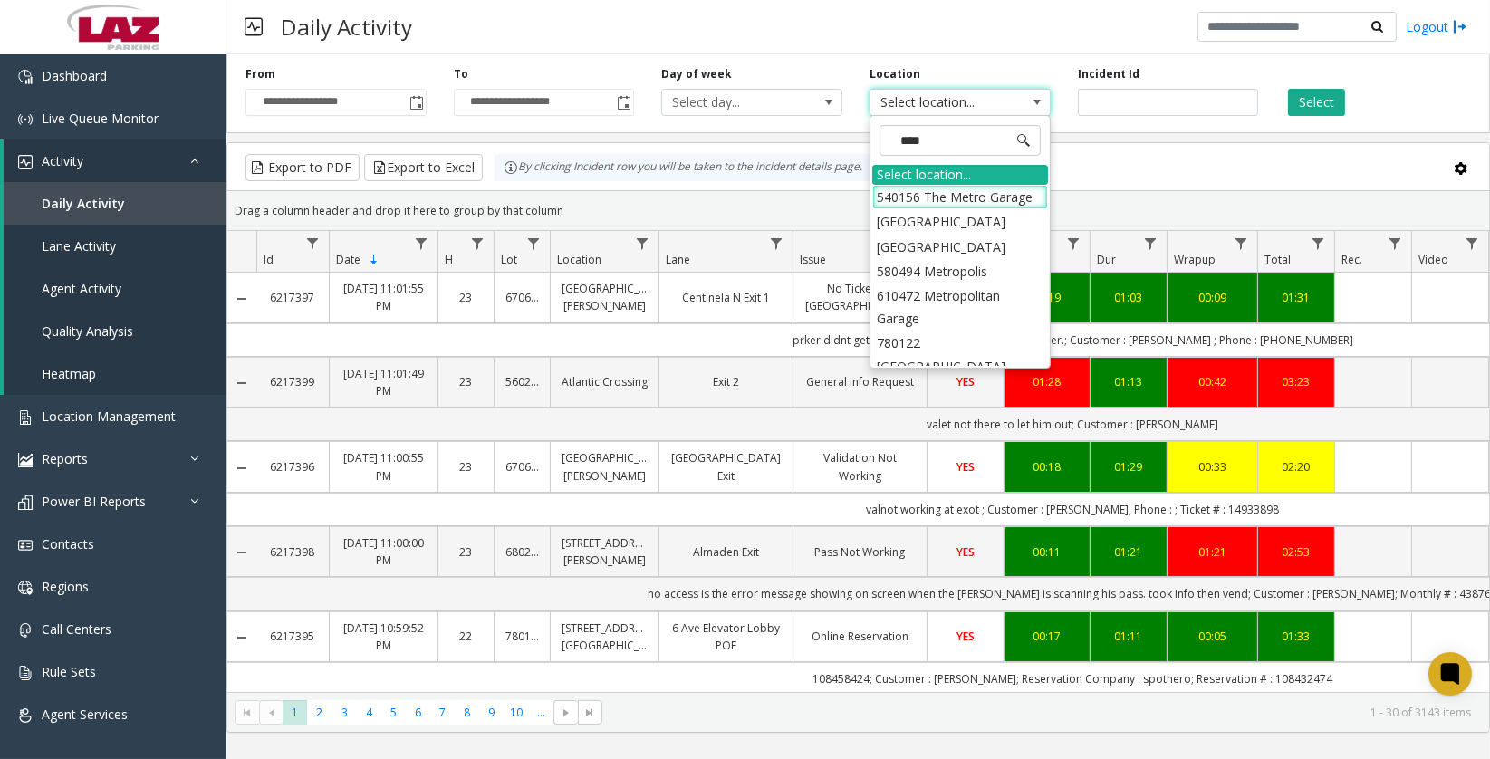
type input "*****"
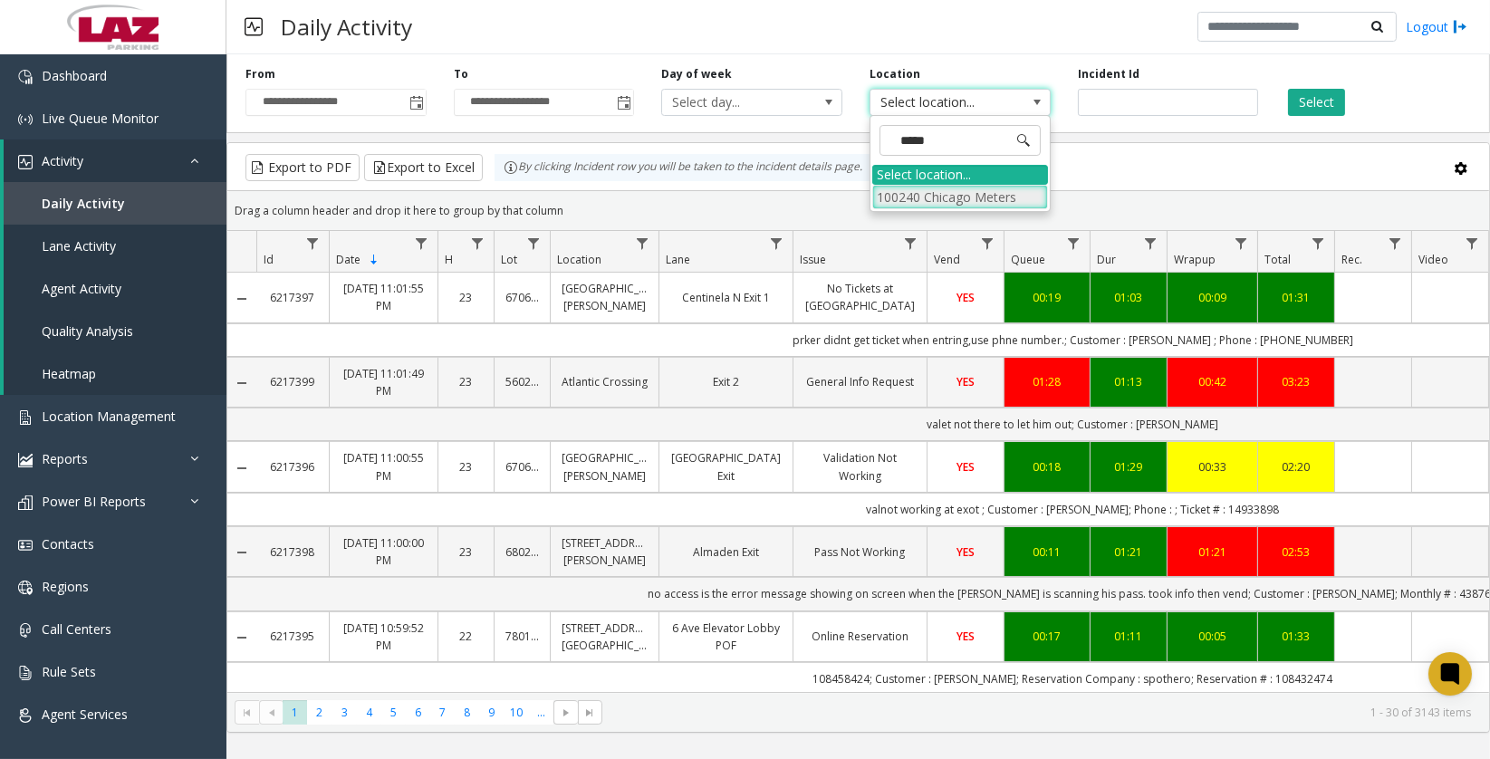
click at [890, 188] on li "100240 Chicago Meters" at bounding box center [960, 197] width 176 height 24
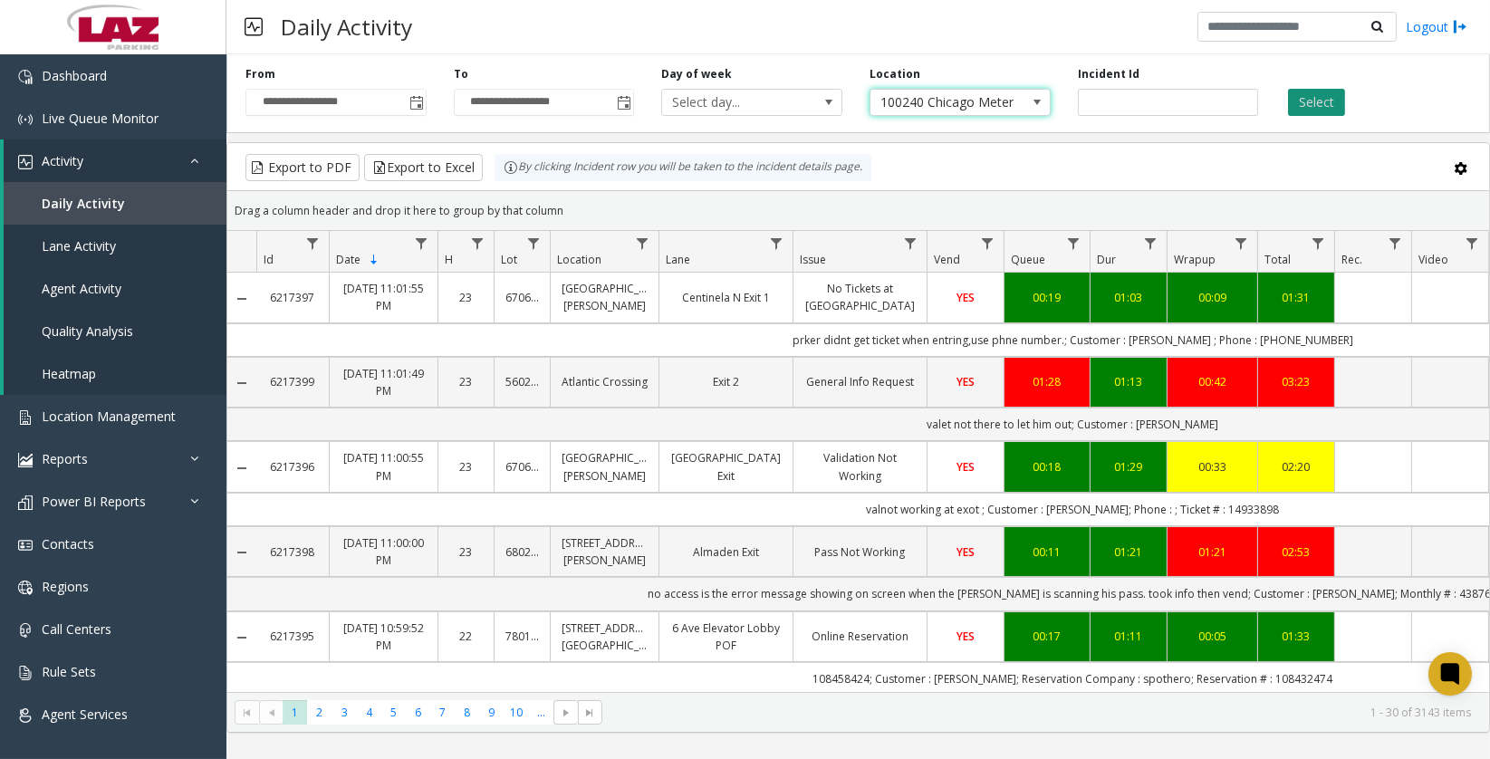
click at [1314, 103] on button "Select" at bounding box center [1316, 102] width 57 height 27
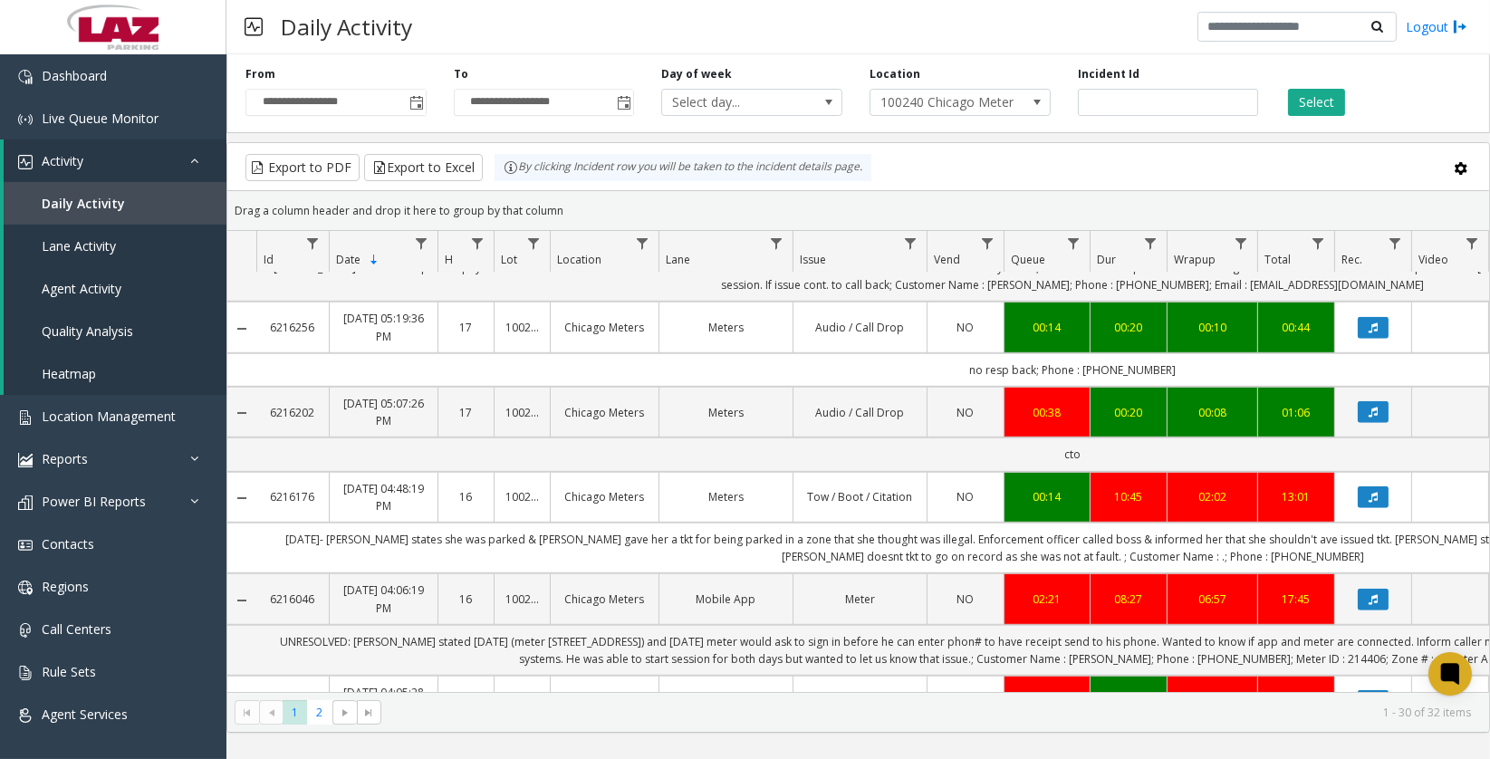
scroll to position [2331, 0]
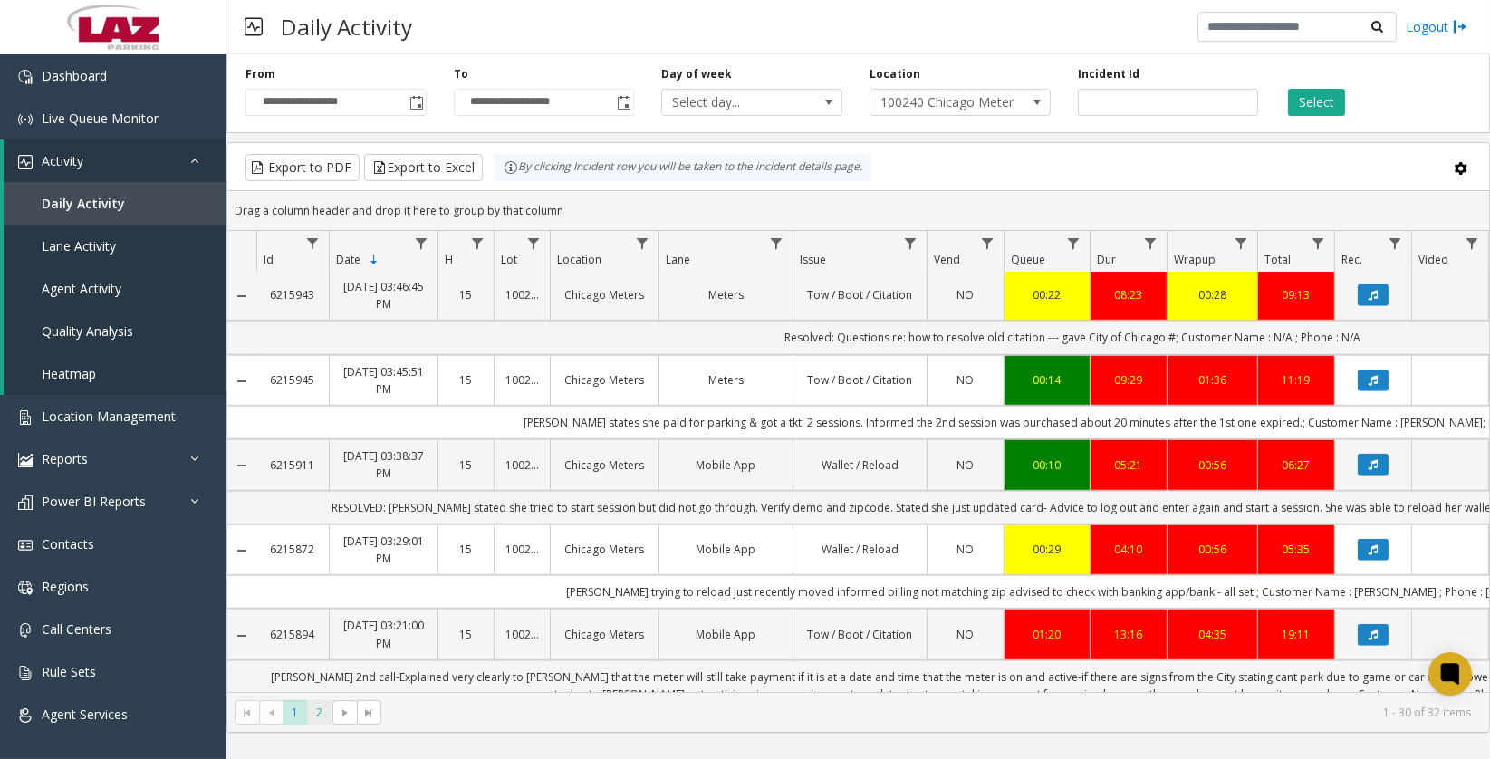
click at [320, 689] on span "2" at bounding box center [319, 712] width 24 height 24
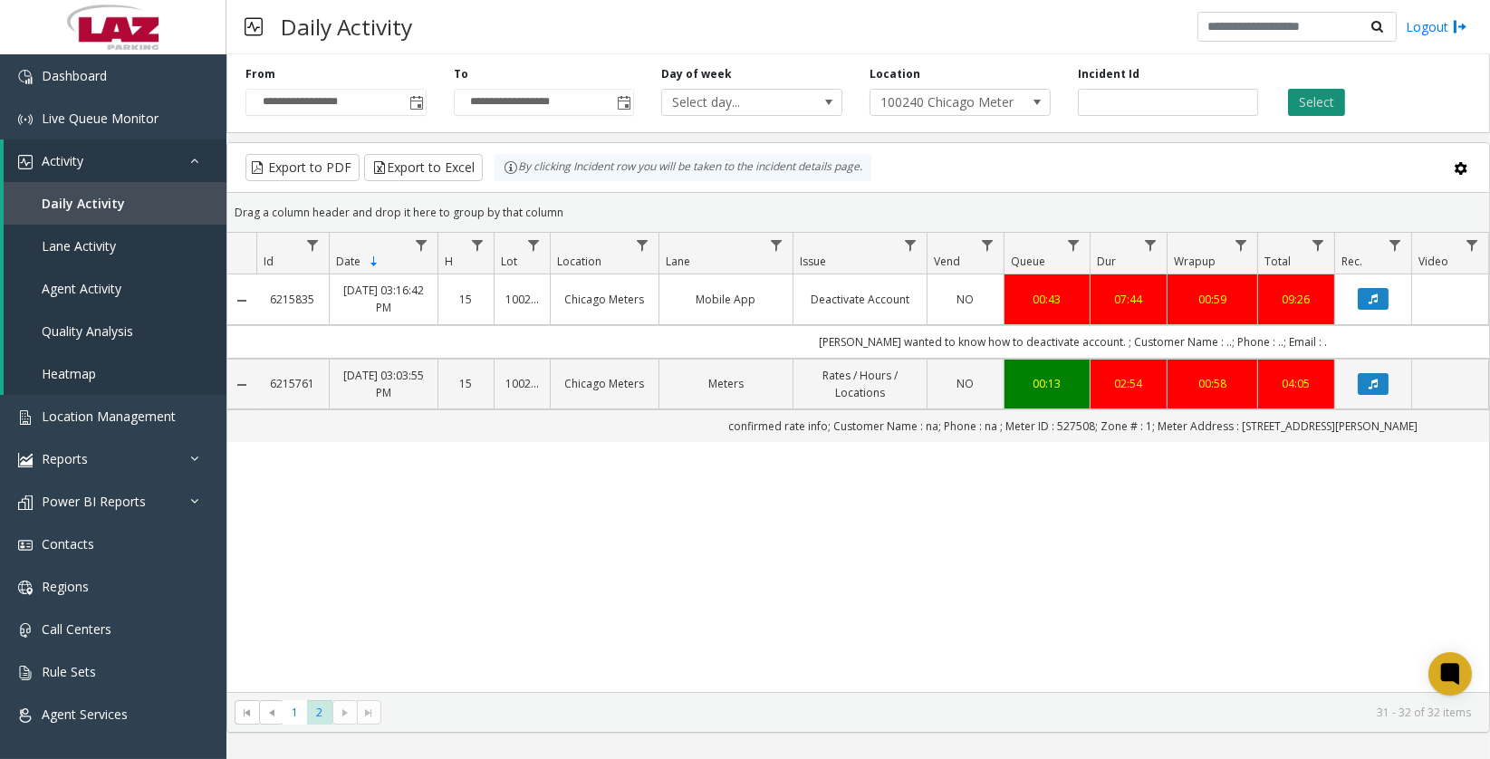
click at [1322, 97] on button "Select" at bounding box center [1316, 102] width 57 height 27
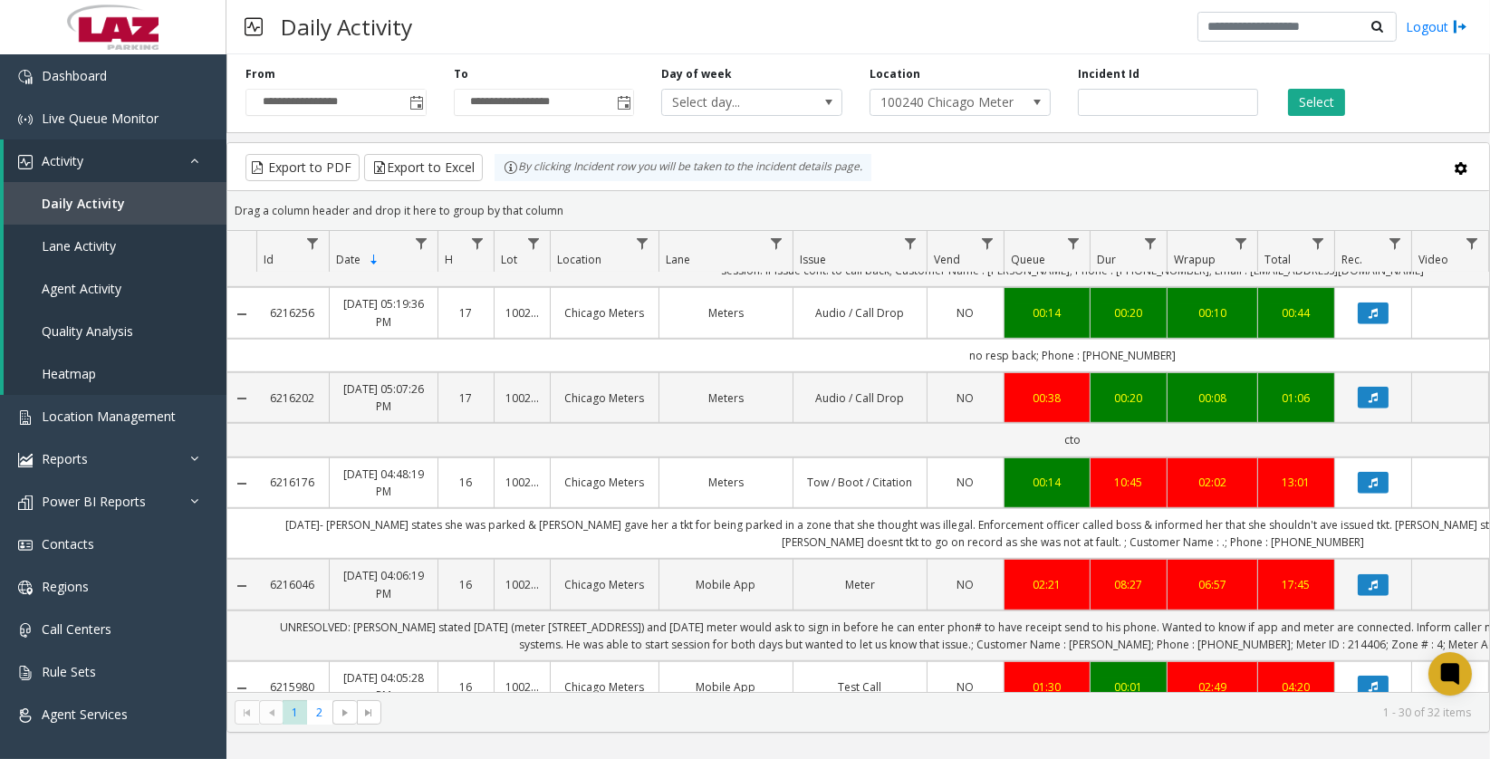
scroll to position [2331, 0]
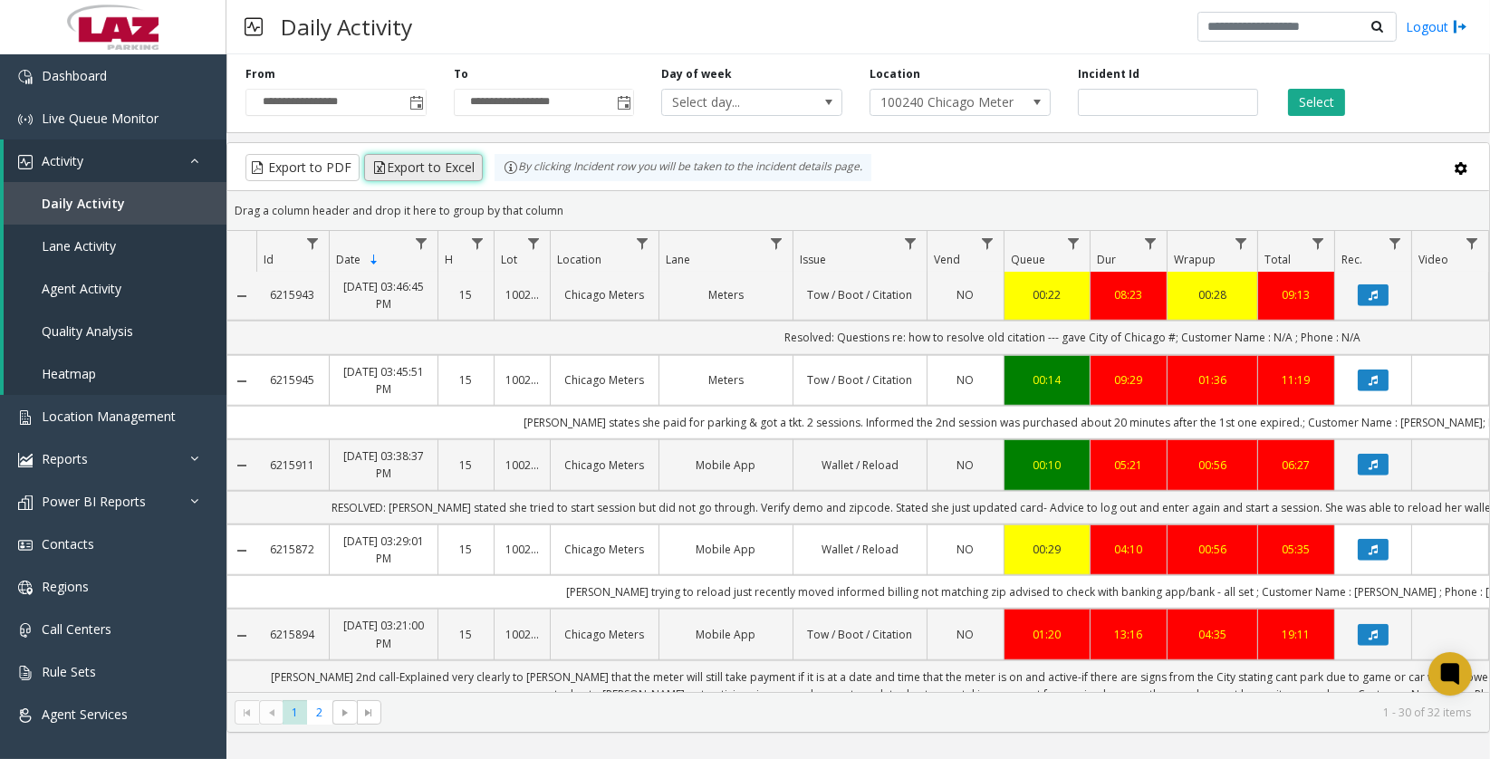
click at [399, 165] on button "Export to Excel" at bounding box center [423, 167] width 119 height 27
